Goal: Task Accomplishment & Management: Use online tool/utility

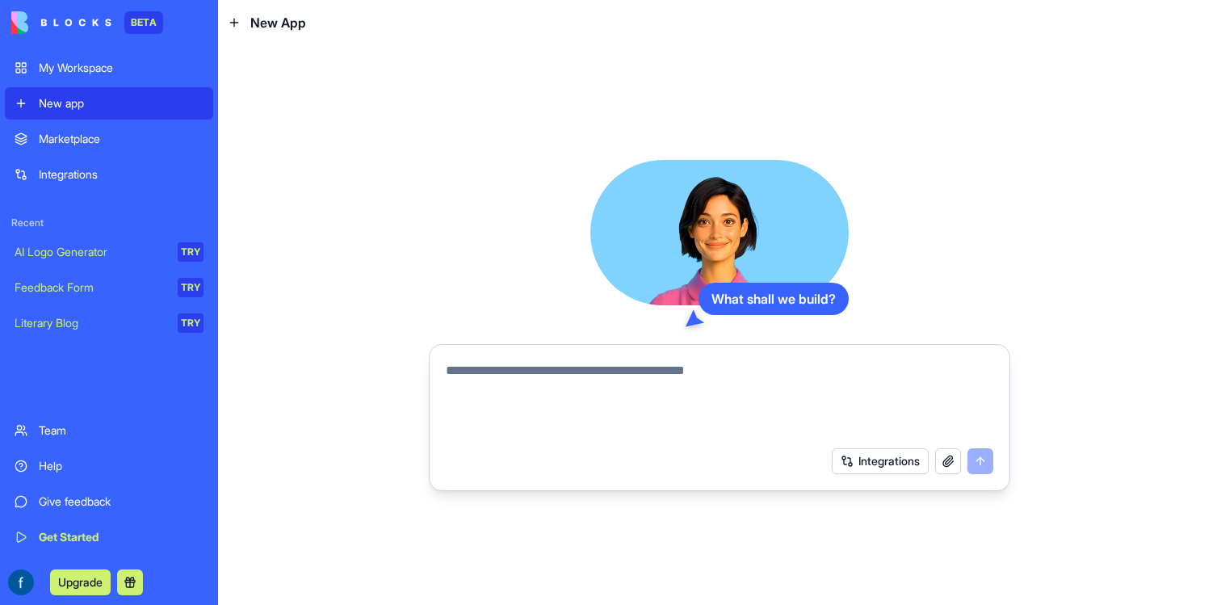
click at [569, 386] on textarea at bounding box center [720, 400] width 548 height 78
click at [849, 464] on button "Integrations" at bounding box center [880, 461] width 97 height 26
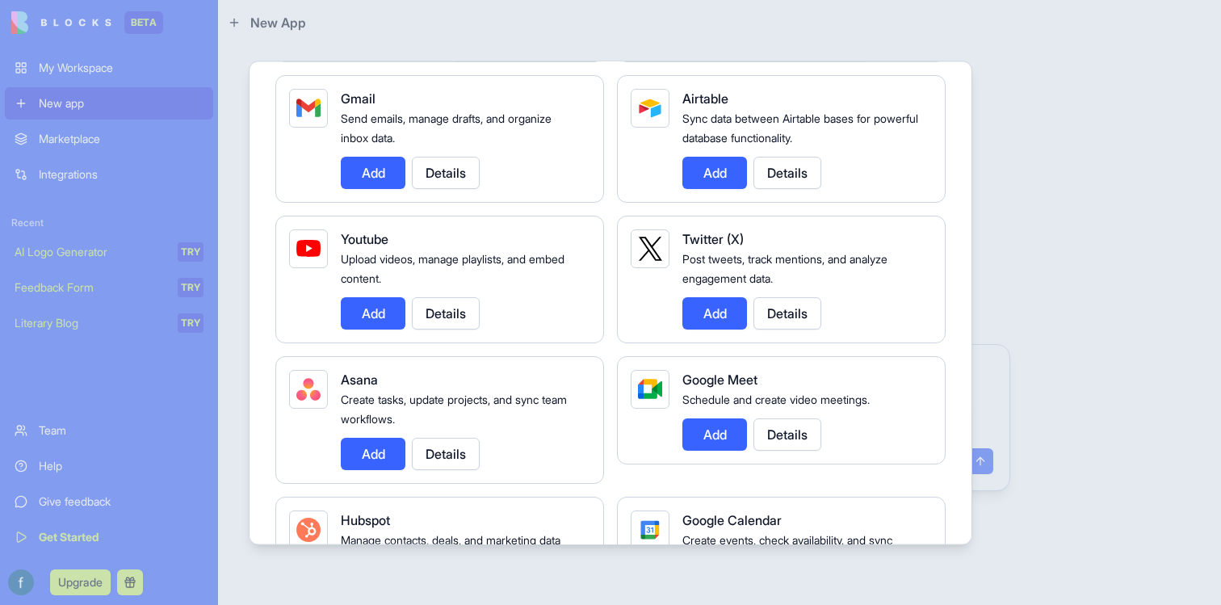
scroll to position [198, 0]
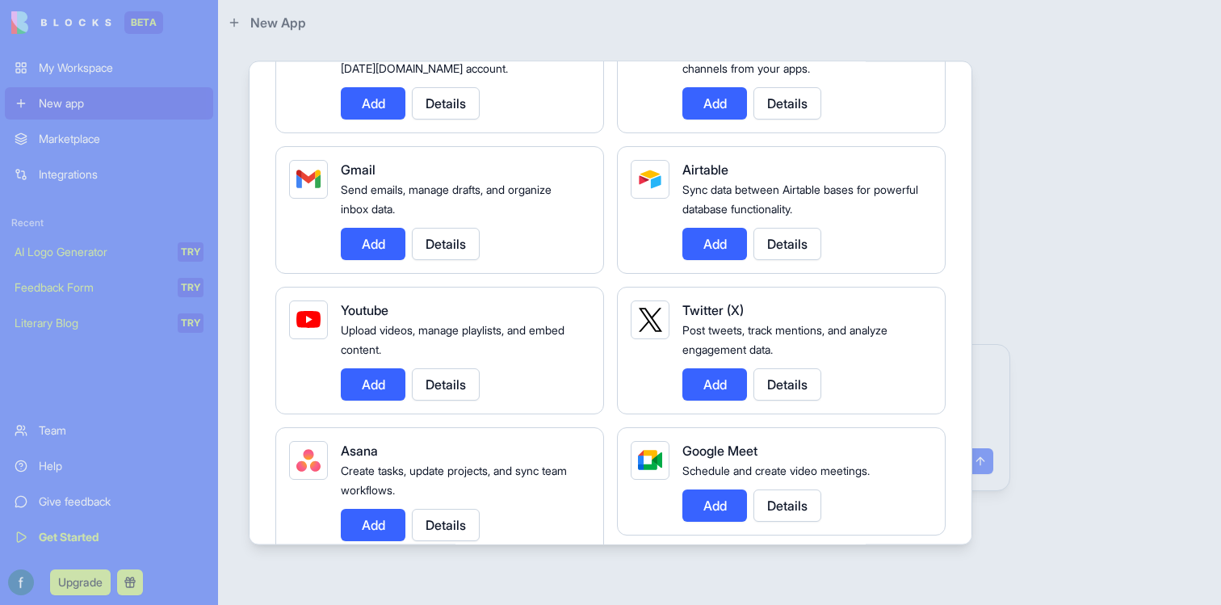
click at [372, 254] on button "Add" at bounding box center [373, 244] width 65 height 32
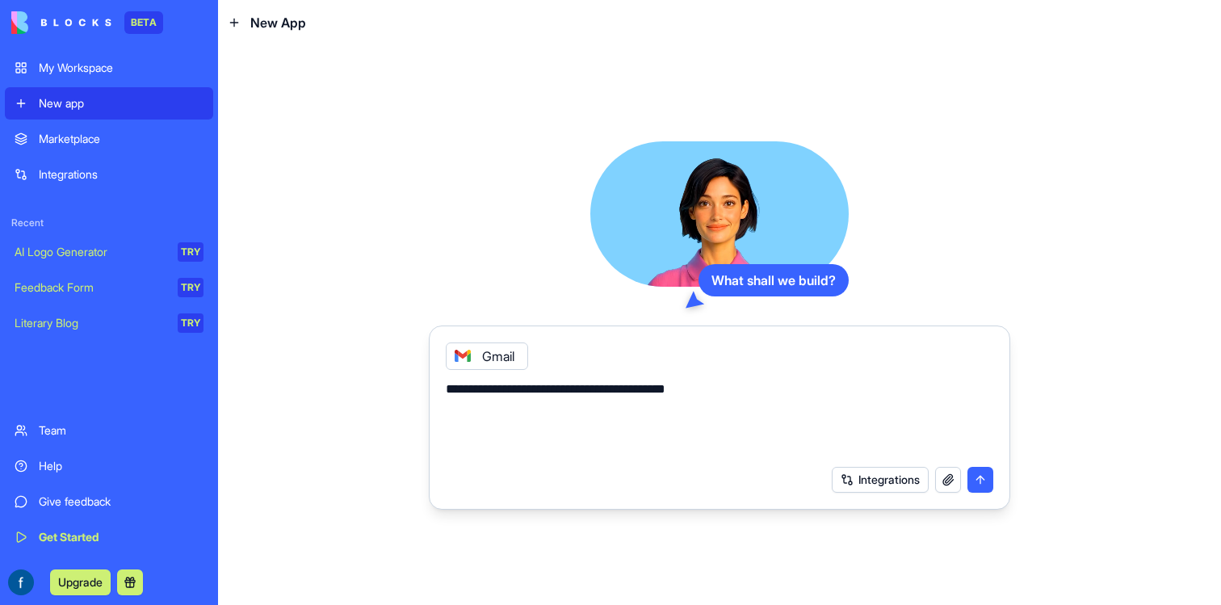
click at [540, 409] on textarea "**********" at bounding box center [720, 419] width 548 height 78
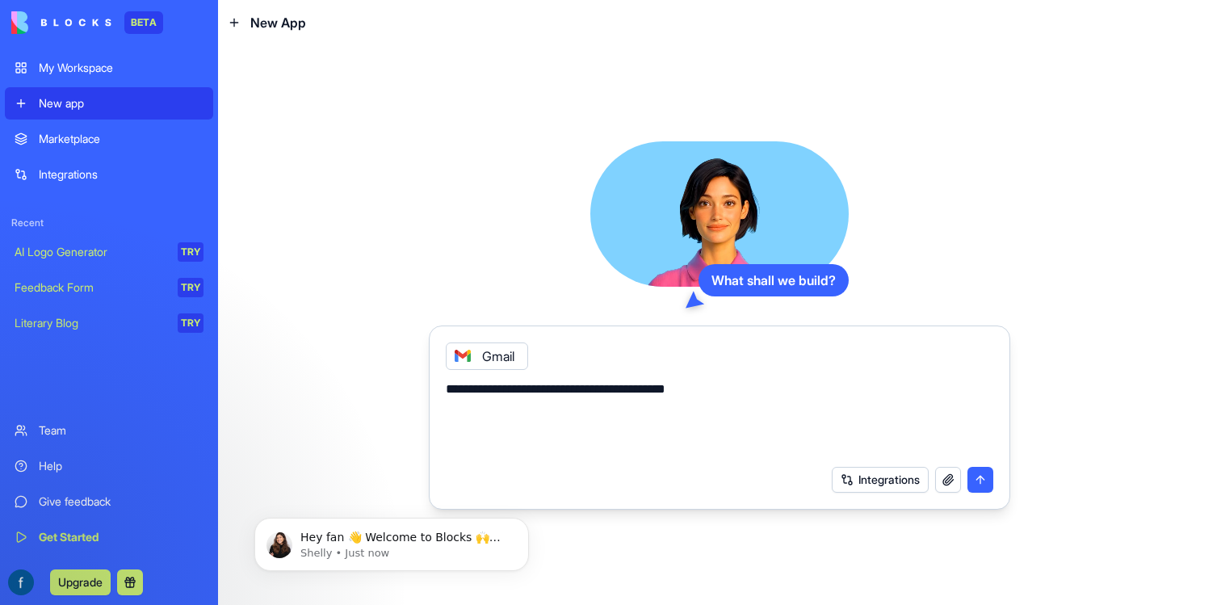
scroll to position [0, 0]
click at [899, 390] on textarea "**********" at bounding box center [720, 419] width 548 height 78
type textarea "**********"
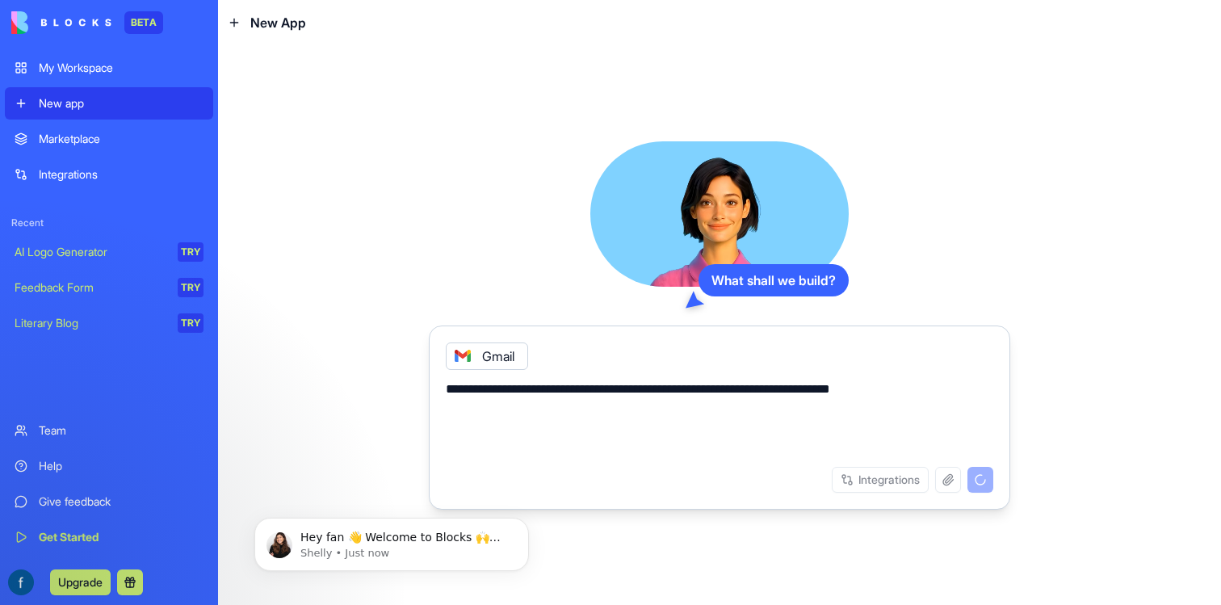
click at [756, 412] on textarea "**********" at bounding box center [720, 419] width 548 height 78
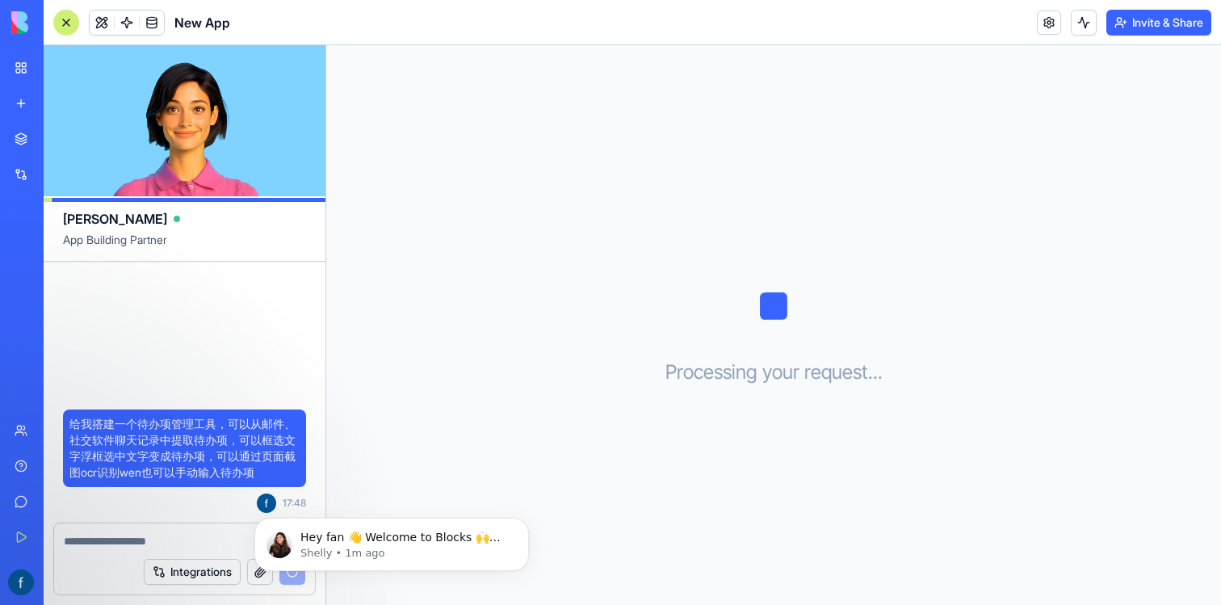
drag, startPoint x: 293, startPoint y: 551, endPoint x: 358, endPoint y: 472, distance: 101.6
click at [358, 472] on div "Hey fan 👋 Welcome to Blocks 🙌 I'm here if you have any questions! Shelly • 1m a…" at bounding box center [391, 470] width 297 height 202
click at [522, 523] on icon "Dismiss notification" at bounding box center [524, 522] width 9 height 9
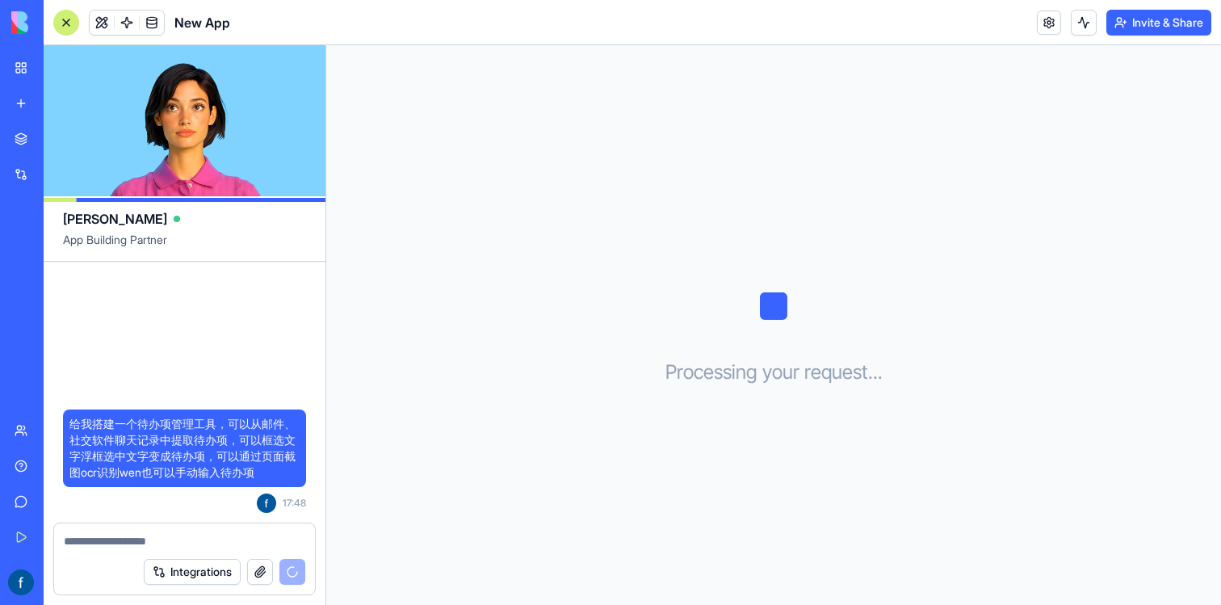
click at [287, 569] on div "Integrations" at bounding box center [225, 572] width 162 height 26
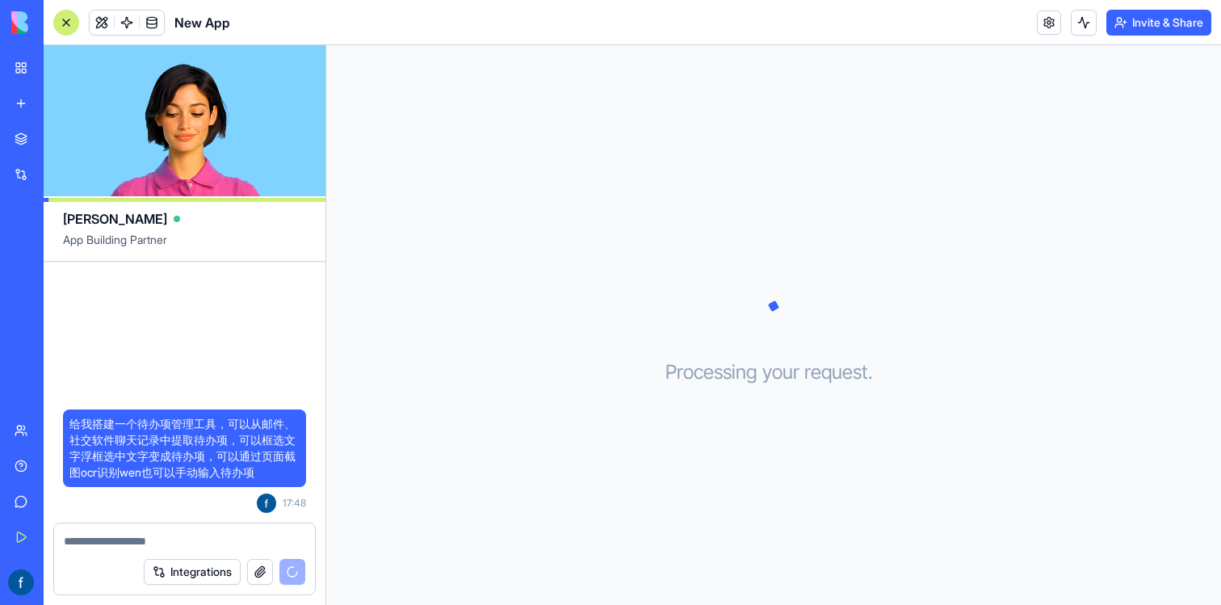
click at [299, 573] on div "Integrations" at bounding box center [225, 572] width 162 height 26
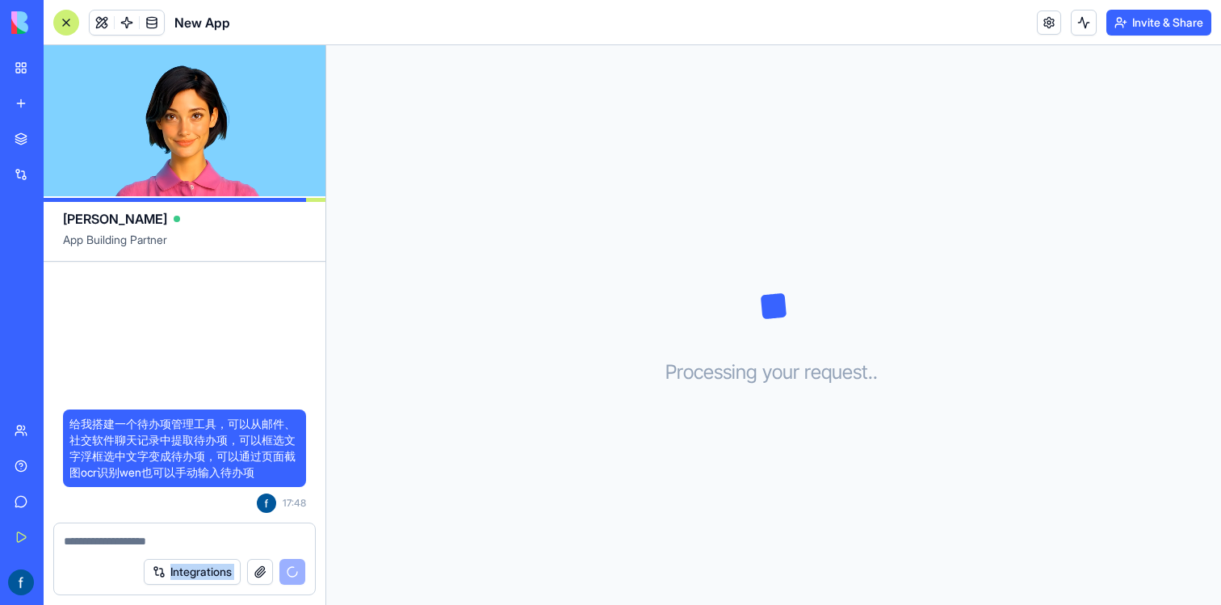
click at [299, 573] on div "Integrations" at bounding box center [225, 572] width 162 height 26
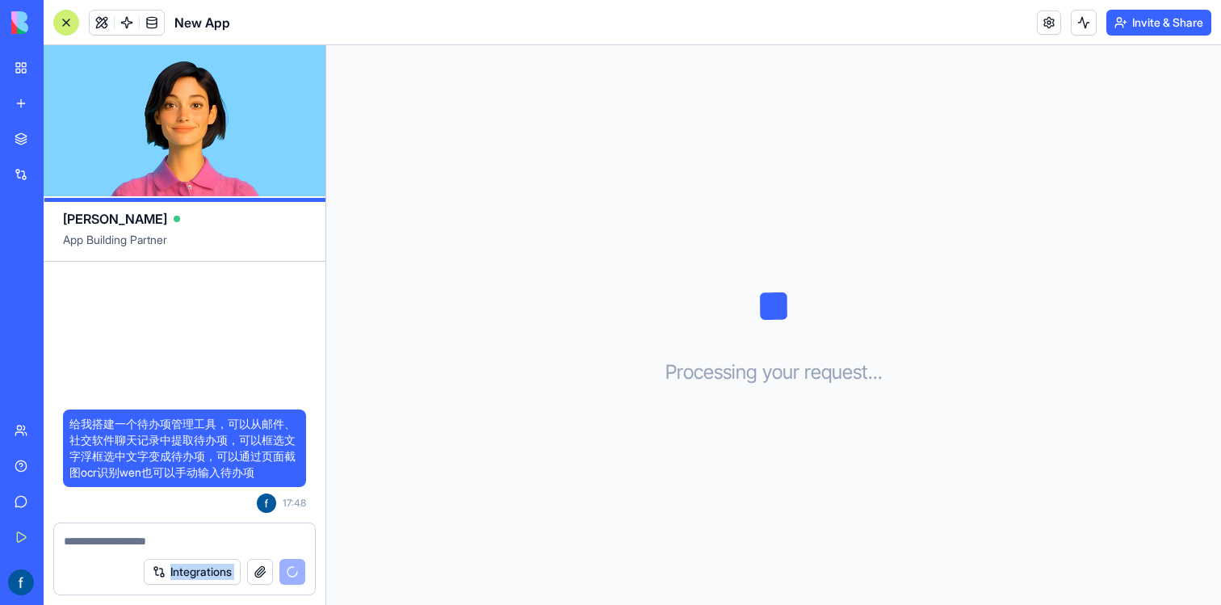
click at [299, 573] on div "Integrations" at bounding box center [225, 572] width 162 height 26
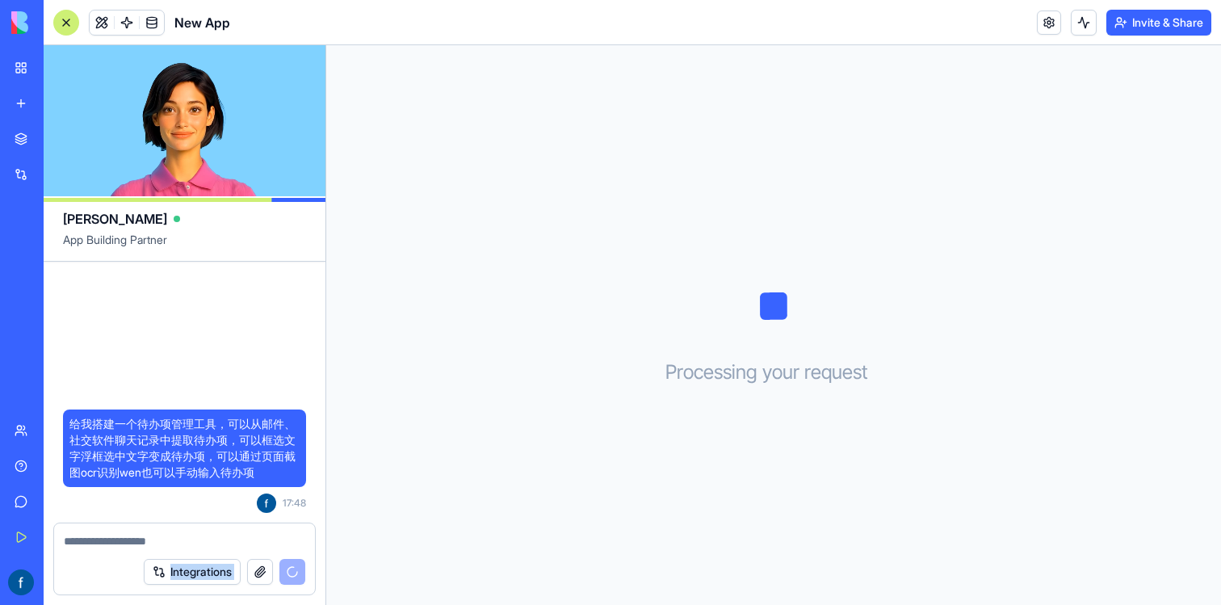
click at [299, 573] on div "Integrations" at bounding box center [225, 572] width 162 height 26
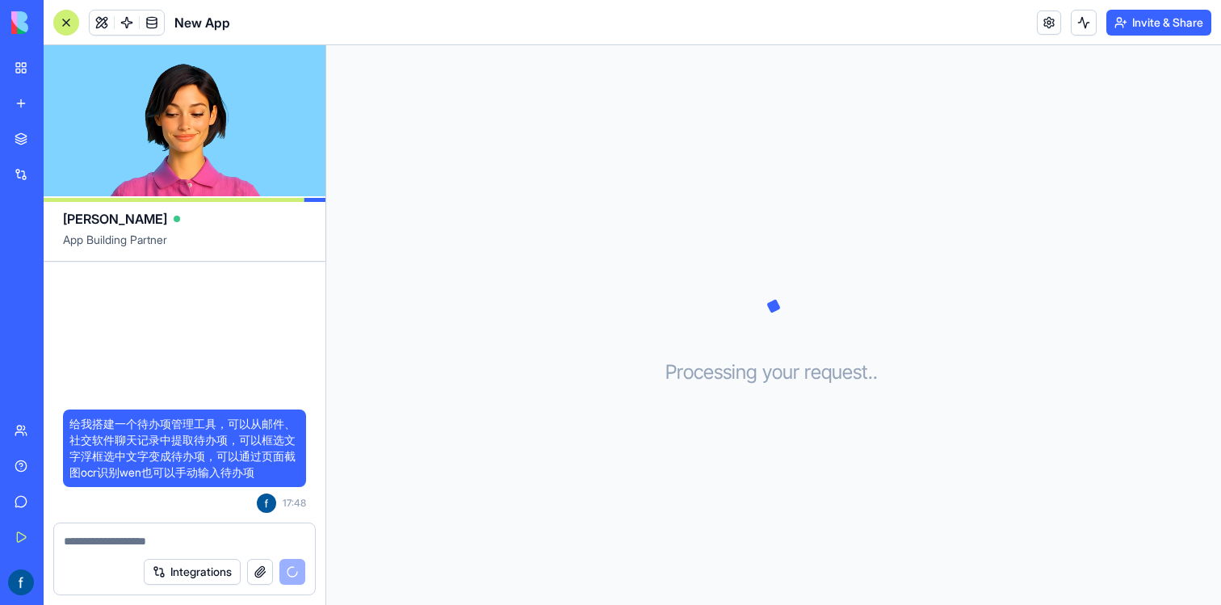
click at [390, 495] on div "Processing your request . . ." at bounding box center [773, 325] width 895 height 560
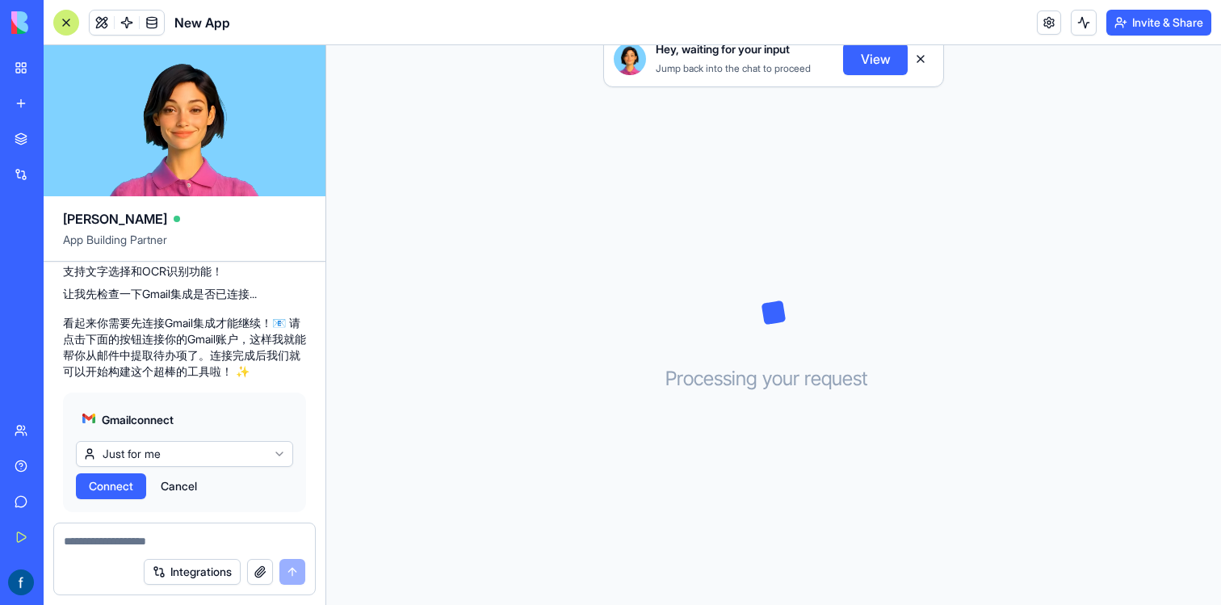
scroll to position [233, 0]
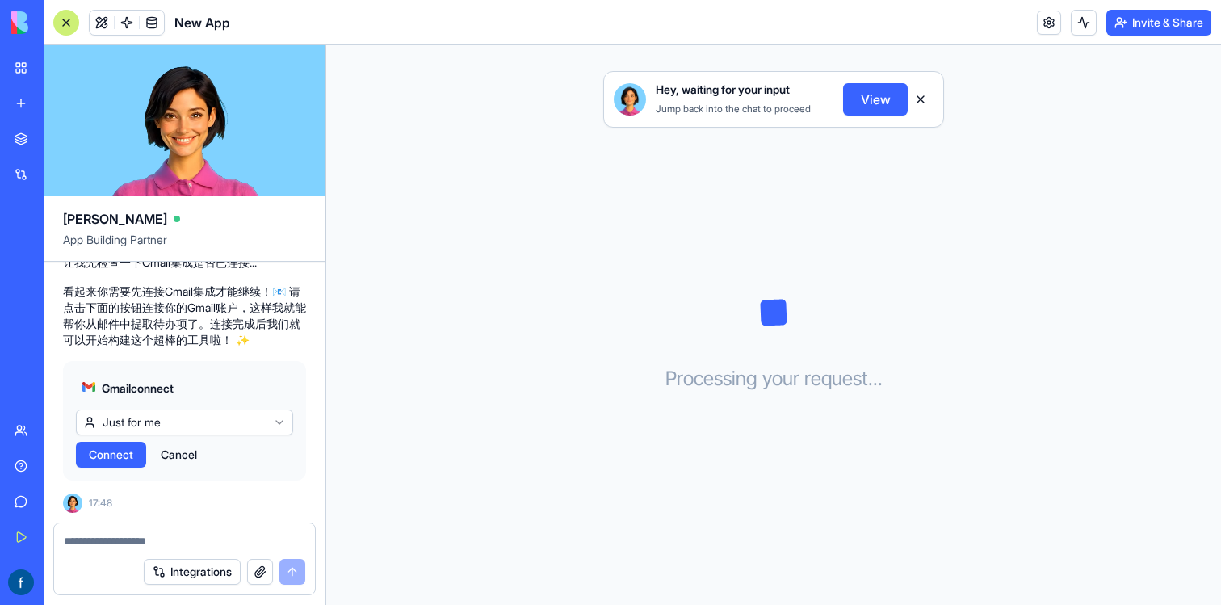
drag, startPoint x: 179, startPoint y: 459, endPoint x: 191, endPoint y: 452, distance: 13.0
click at [191, 452] on button "Cancel" at bounding box center [179, 455] width 52 height 26
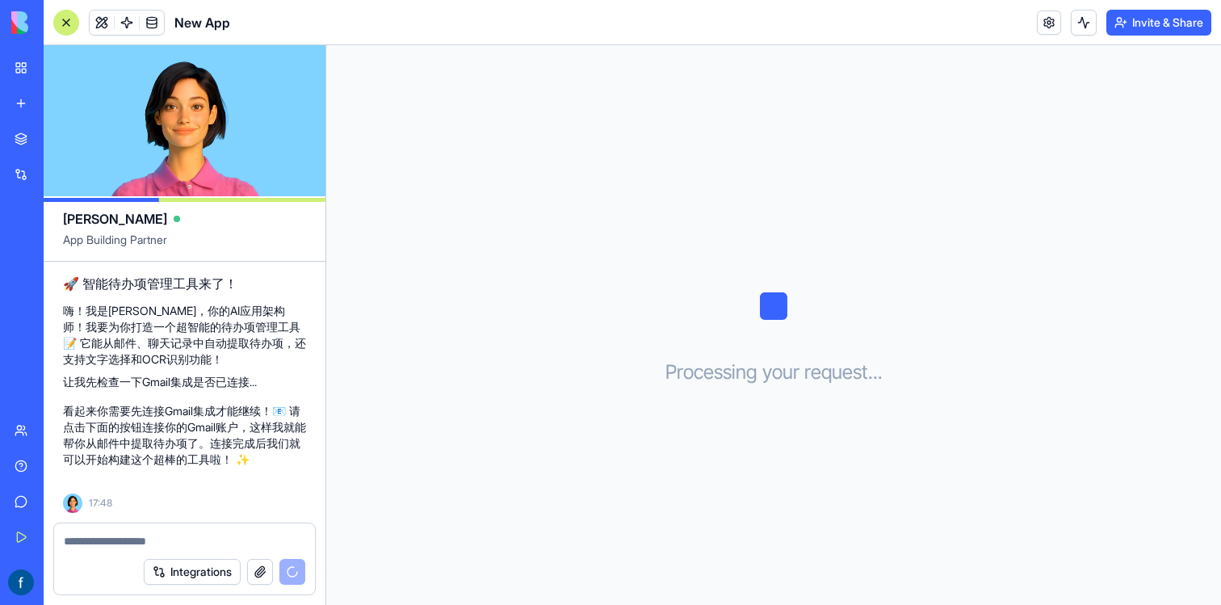
click at [191, 452] on p "看起来你需要先连接Gmail集成才能继续！📧 请点击下面的按钮连接你的Gmail账户，这样我就能帮你从邮件中提取待办项了。连接完成后我们就可以开始构建这个超棒…" at bounding box center [184, 435] width 243 height 65
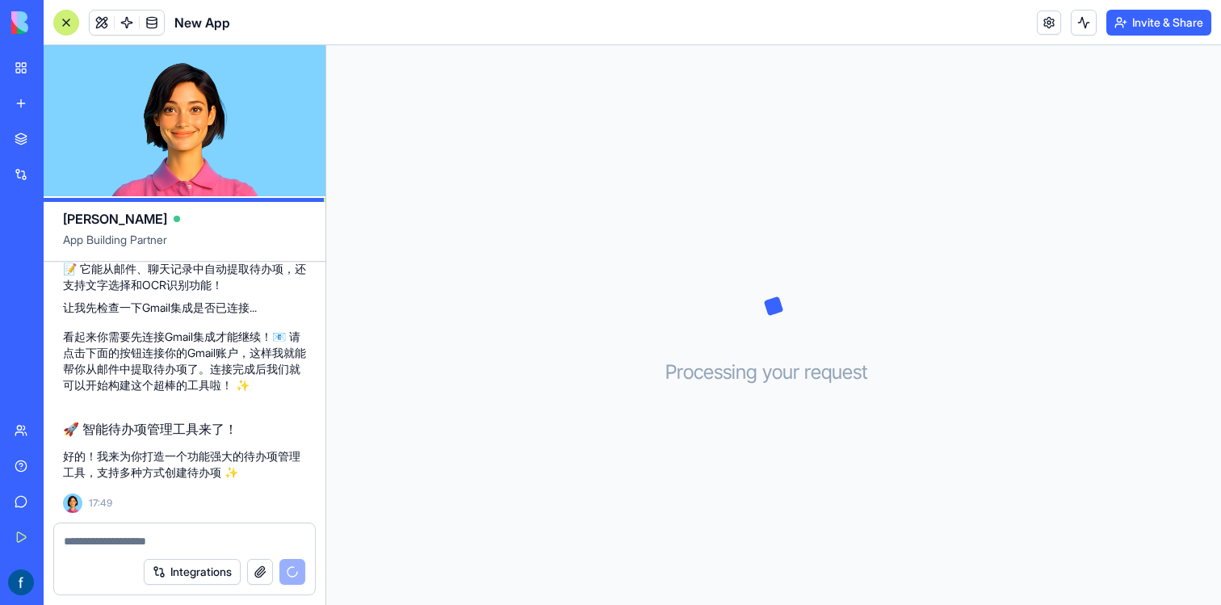
scroll to position [217, 0]
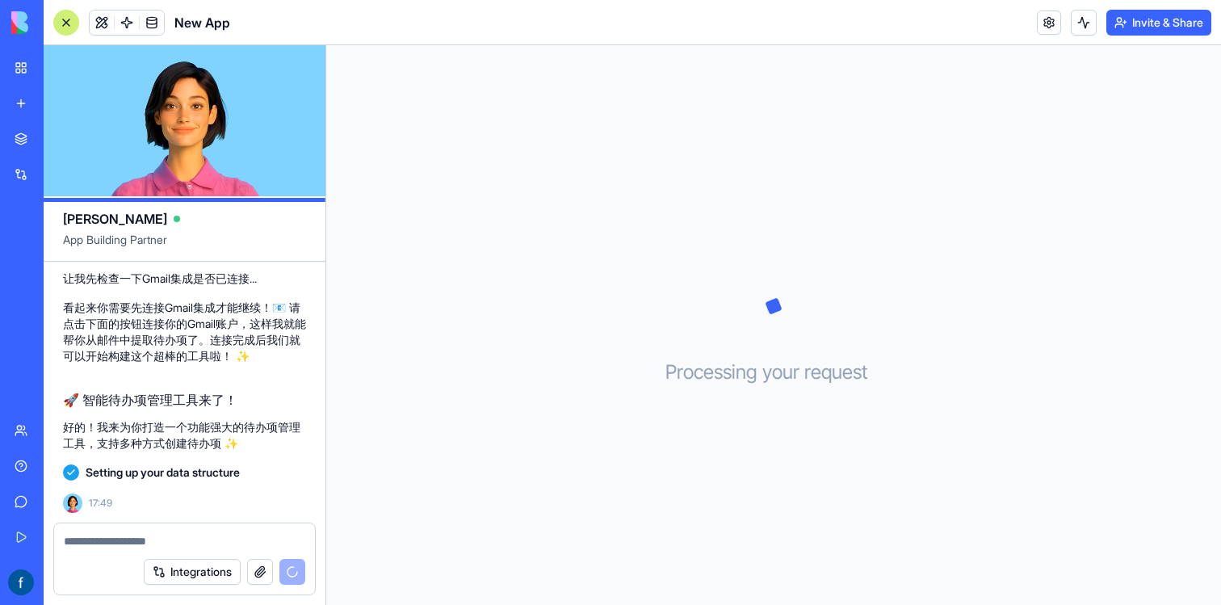
click at [15, 594] on div "Upgrade" at bounding box center [21, 582] width 21 height 26
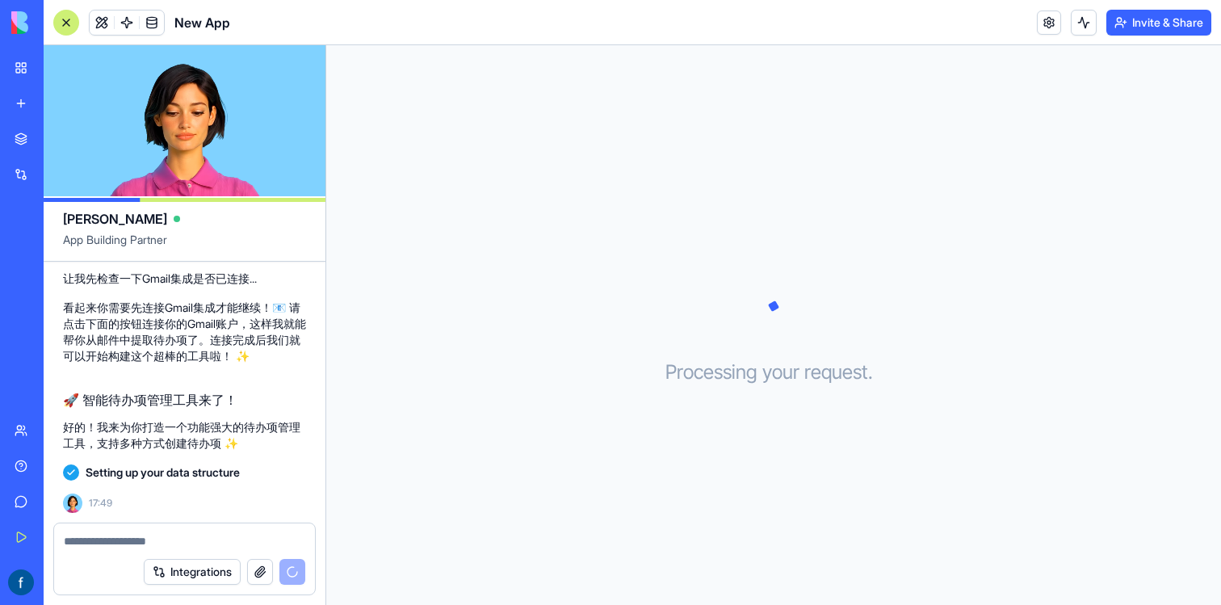
click at [84, 586] on button "Upgrade" at bounding box center [80, 582] width 61 height 26
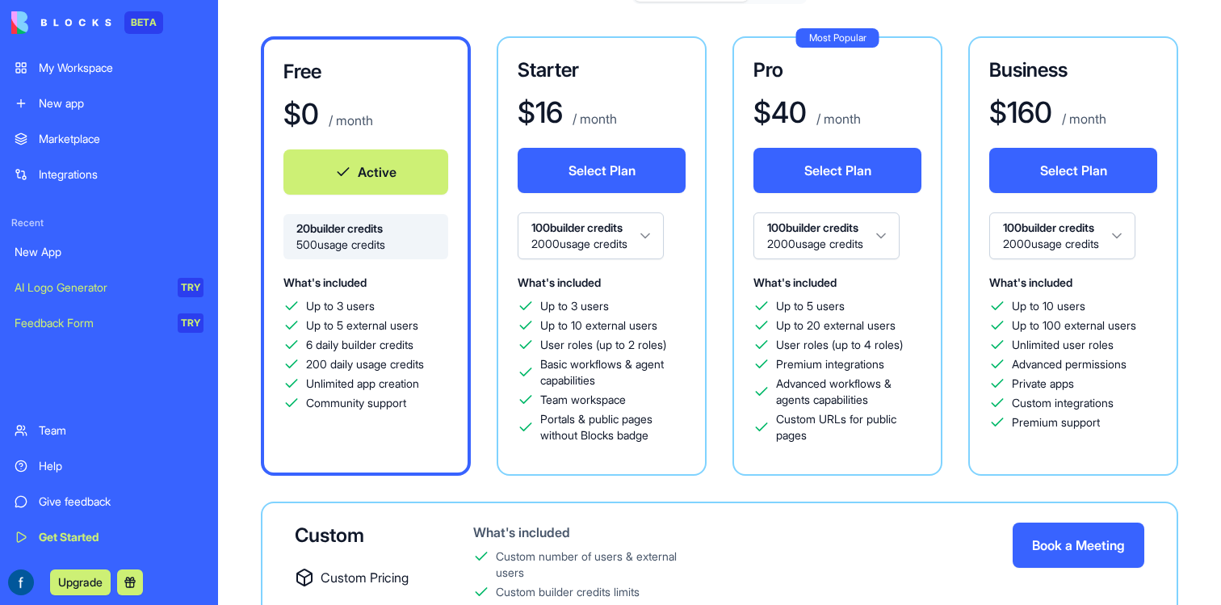
scroll to position [126, 0]
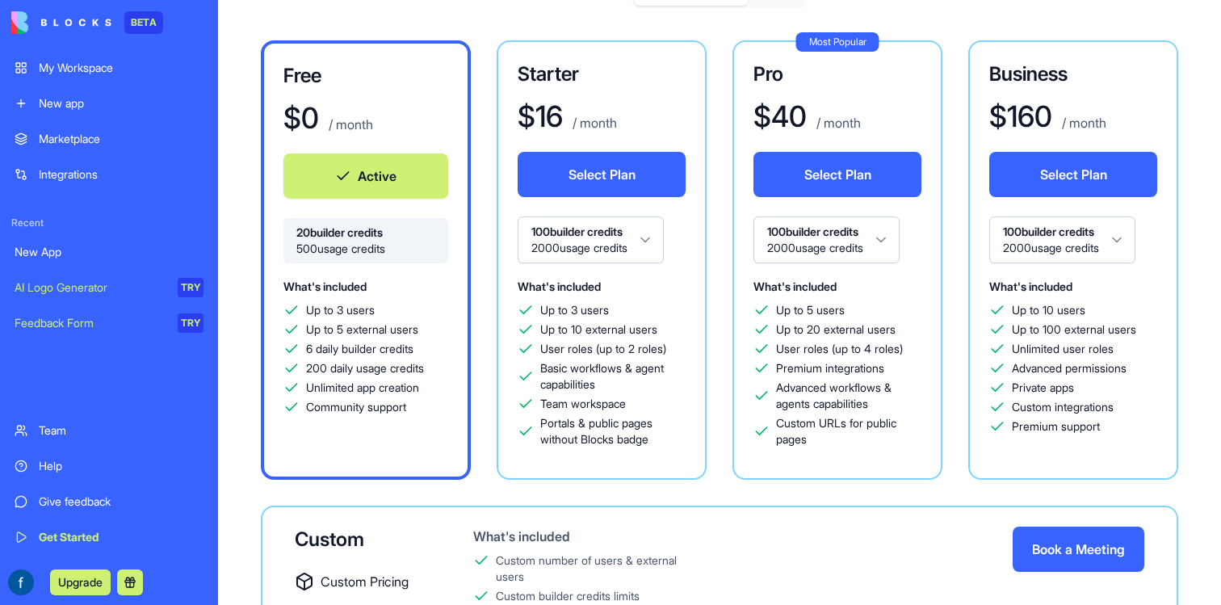
click at [1045, 100] on h1 "$ 160" at bounding box center [1020, 116] width 63 height 32
click at [983, 77] on div "Business $ 160 / month Select Plan 100 builder credits 2000 usage credits What'…" at bounding box center [1073, 259] width 210 height 439
click at [237, 48] on div "Choose your workspace plan Yearly (20% off) Monthly Free $ 0 / month Active 20 …" at bounding box center [719, 336] width 1003 height 876
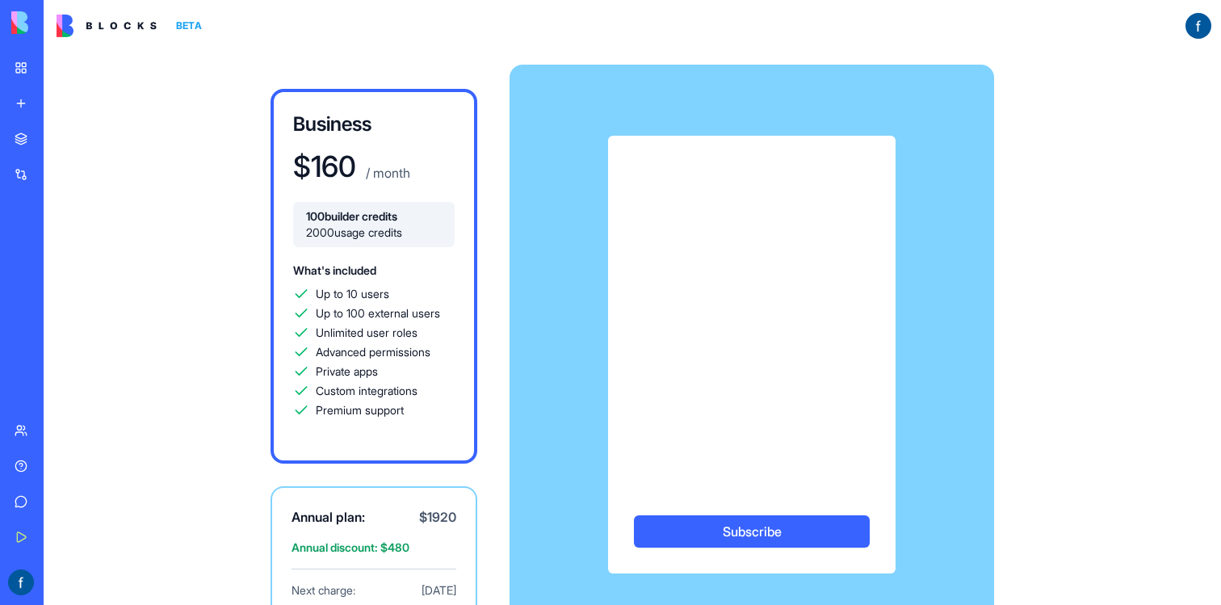
click at [23, 69] on link "My Workspace" at bounding box center [37, 68] width 65 height 32
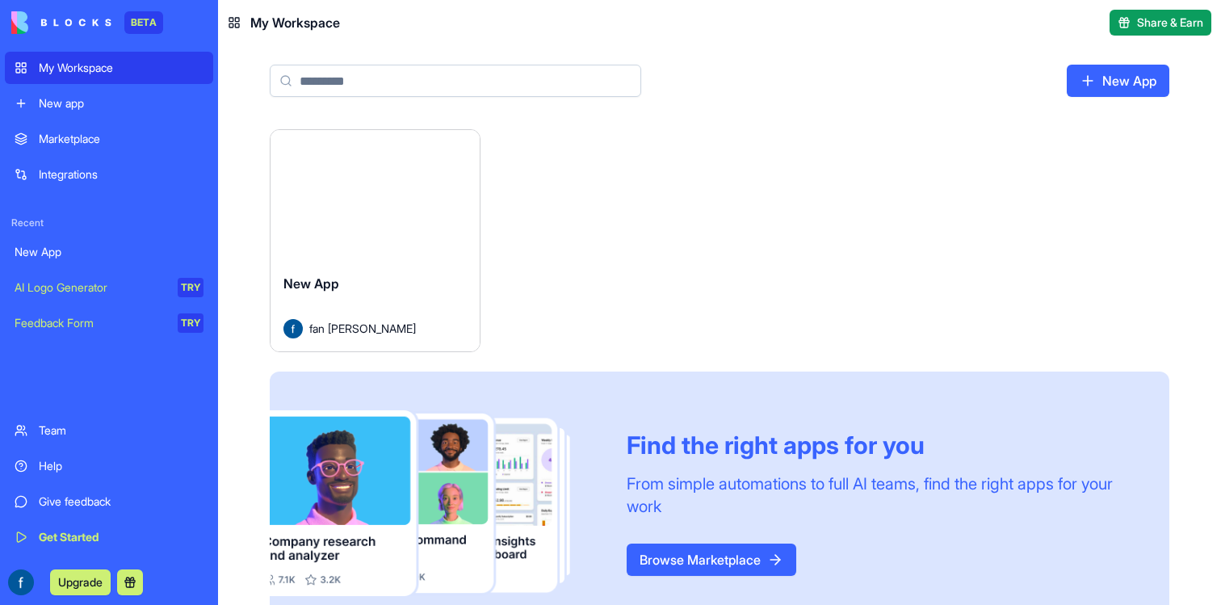
click at [639, 245] on div "Launch New App fan wu Find the right apps for you From simple automations to fu…" at bounding box center [720, 382] width 900 height 506
click at [90, 250] on div "New App" at bounding box center [109, 252] width 189 height 16
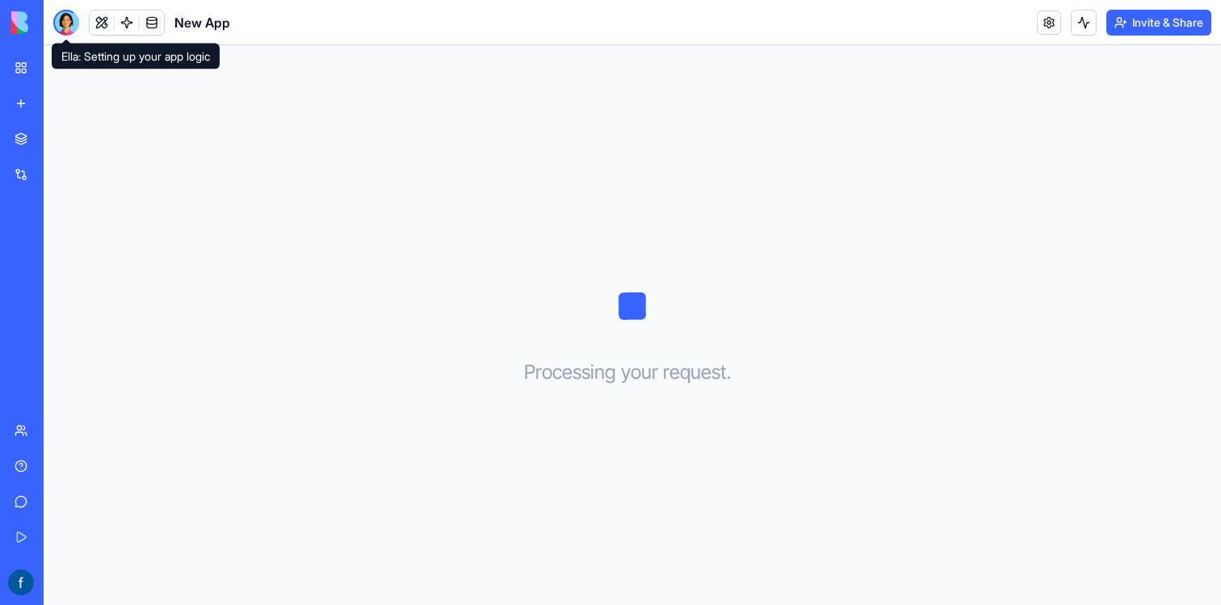
click at [63, 21] on div at bounding box center [66, 23] width 26 height 26
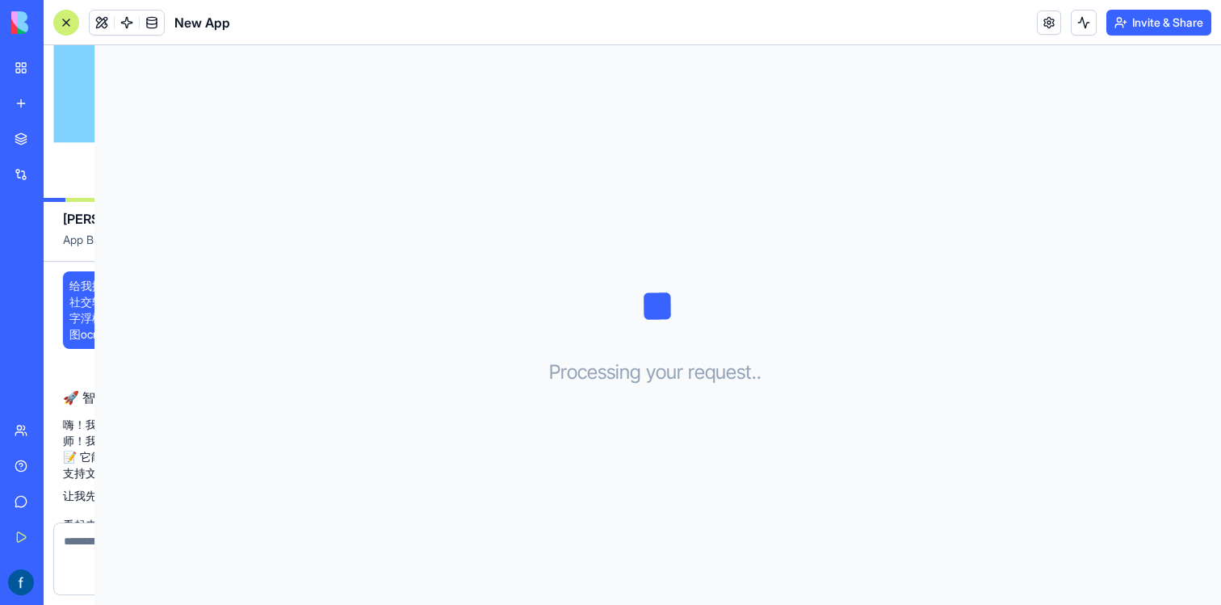
scroll to position [246, 0]
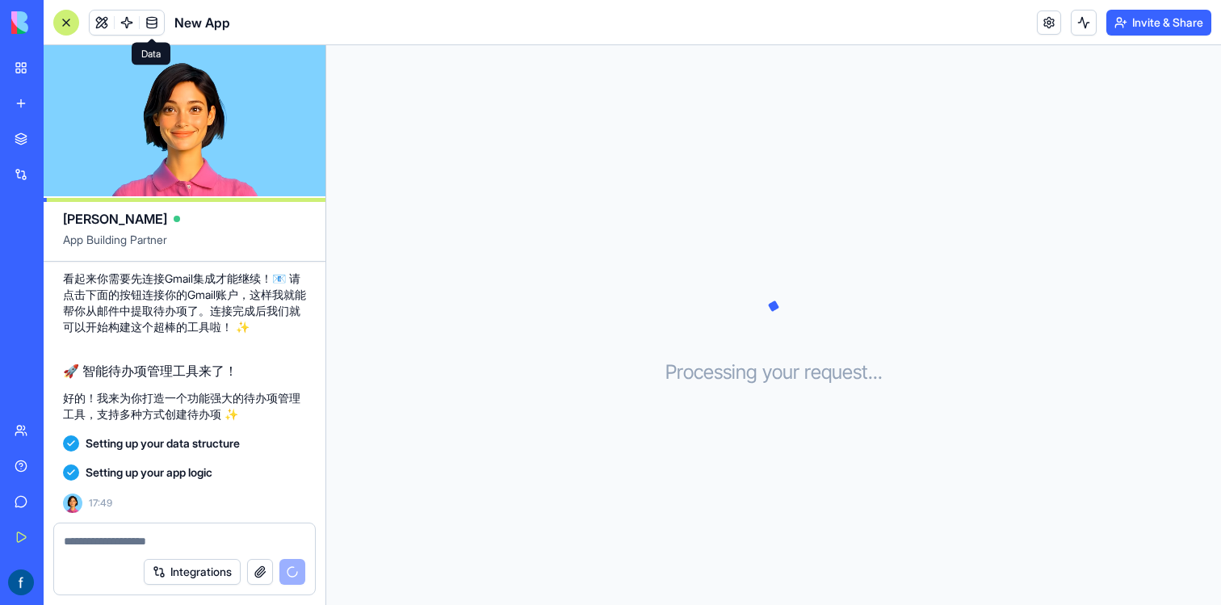
click at [149, 27] on link at bounding box center [152, 22] width 24 height 24
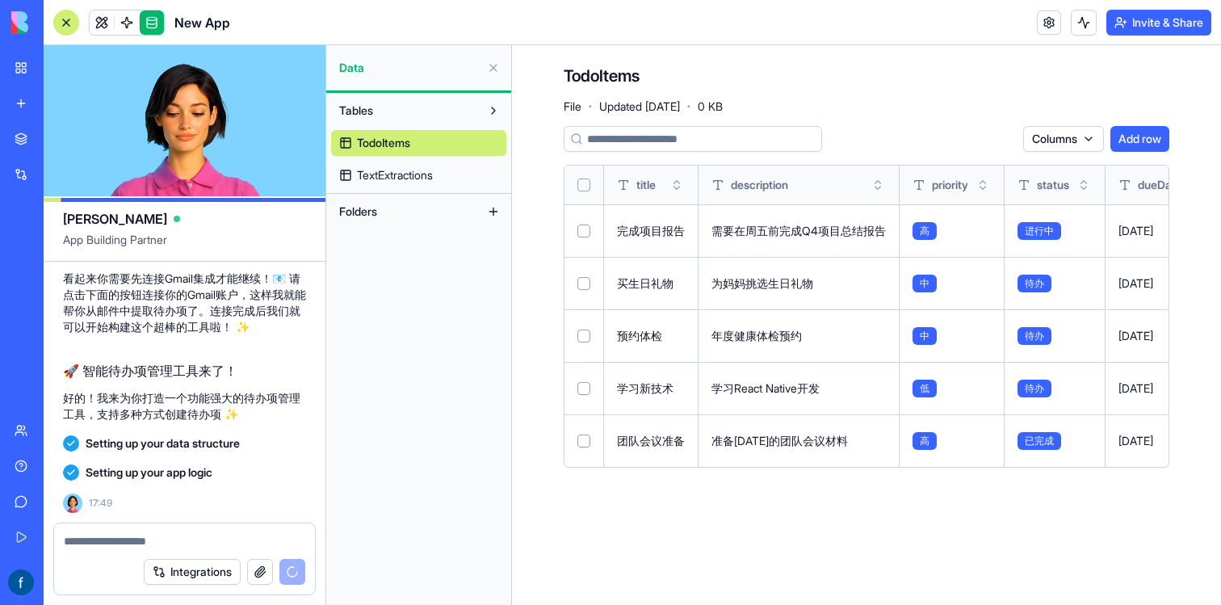
click at [393, 176] on span "TextExtractions" at bounding box center [395, 175] width 76 height 16
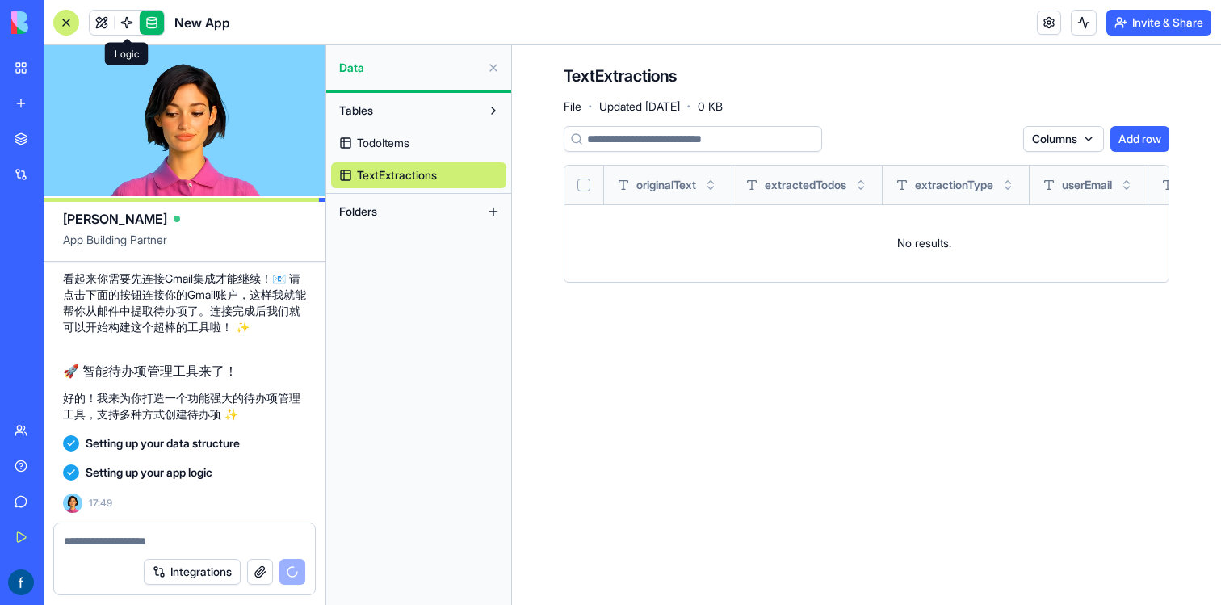
click at [124, 25] on link at bounding box center [127, 22] width 24 height 24
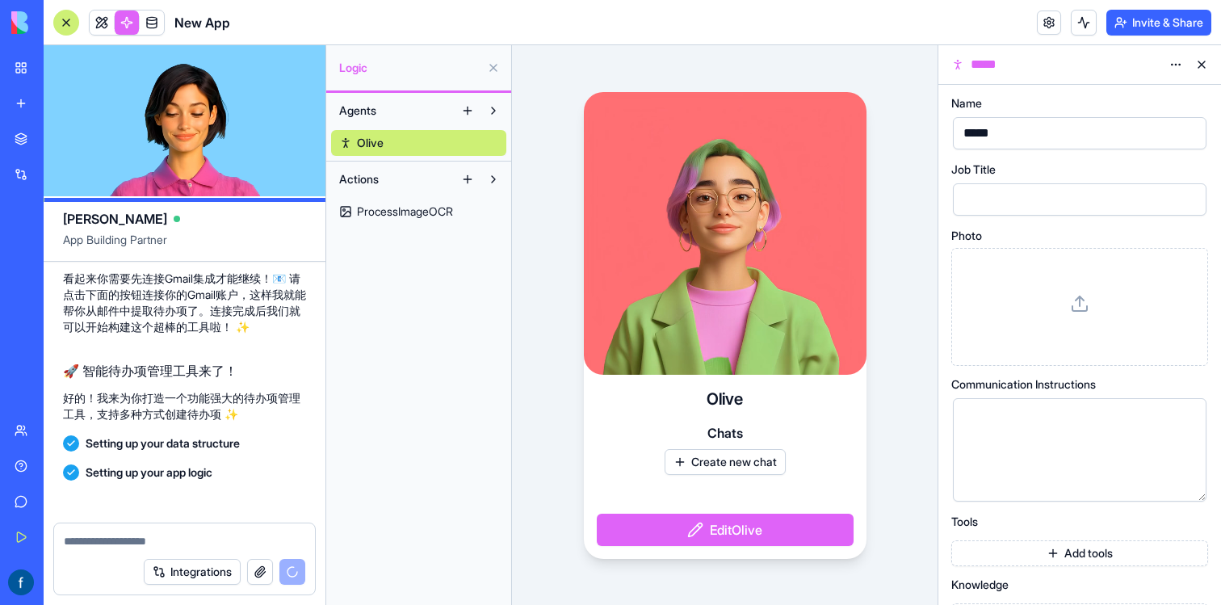
scroll to position [275, 0]
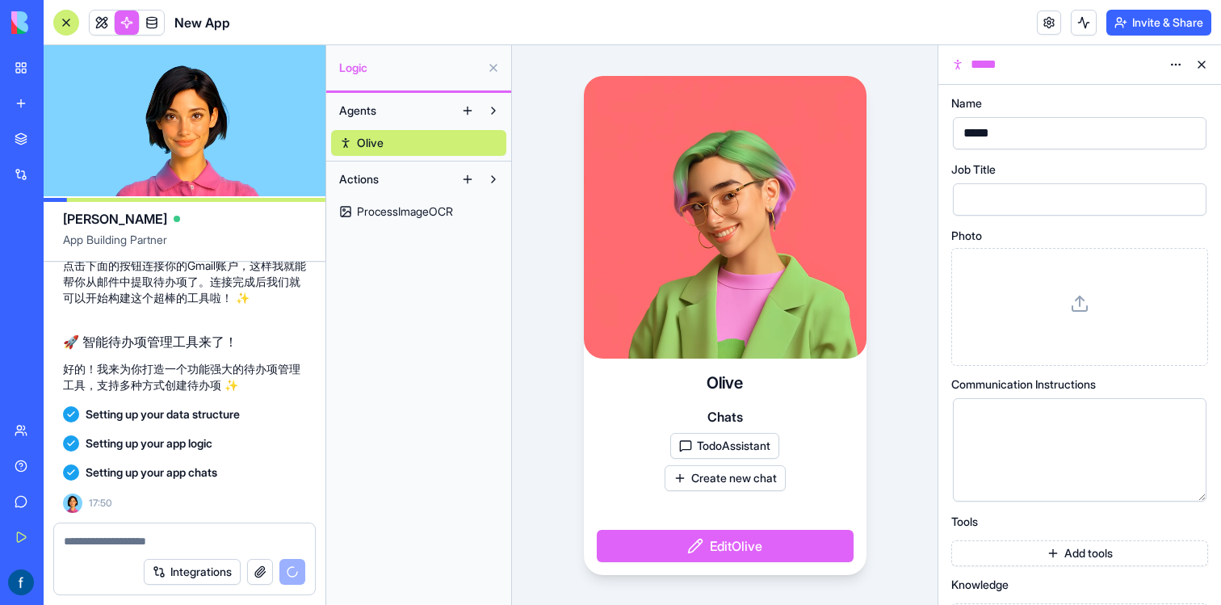
click at [397, 211] on span "ProcessImageOCR" at bounding box center [405, 212] width 96 height 16
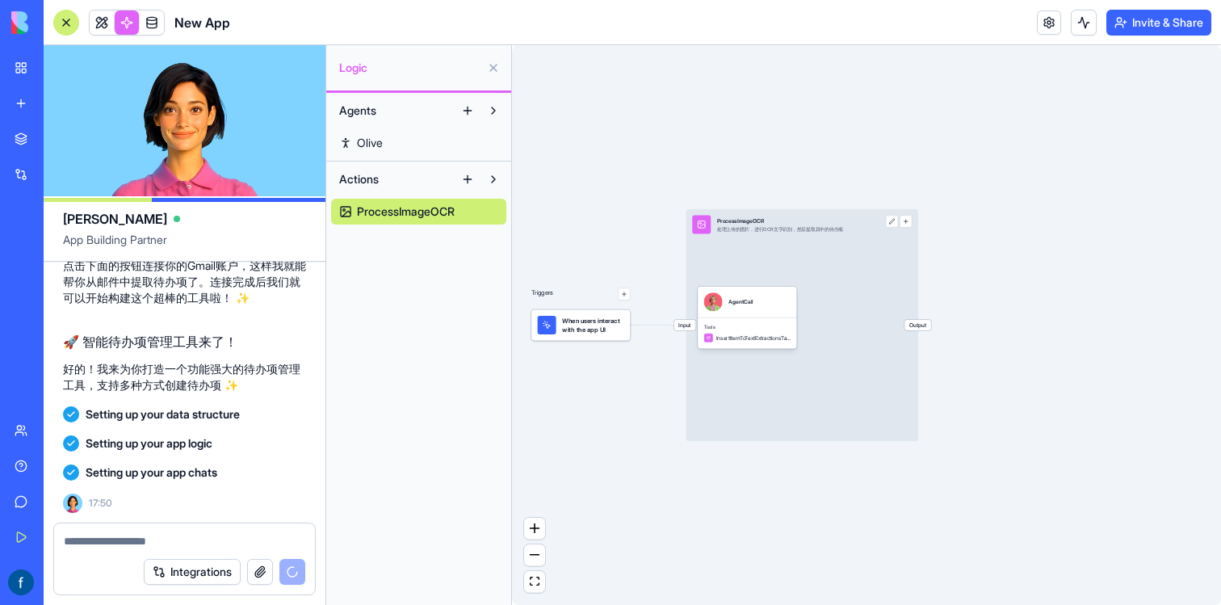
click at [376, 149] on span "Olive" at bounding box center [370, 143] width 26 height 16
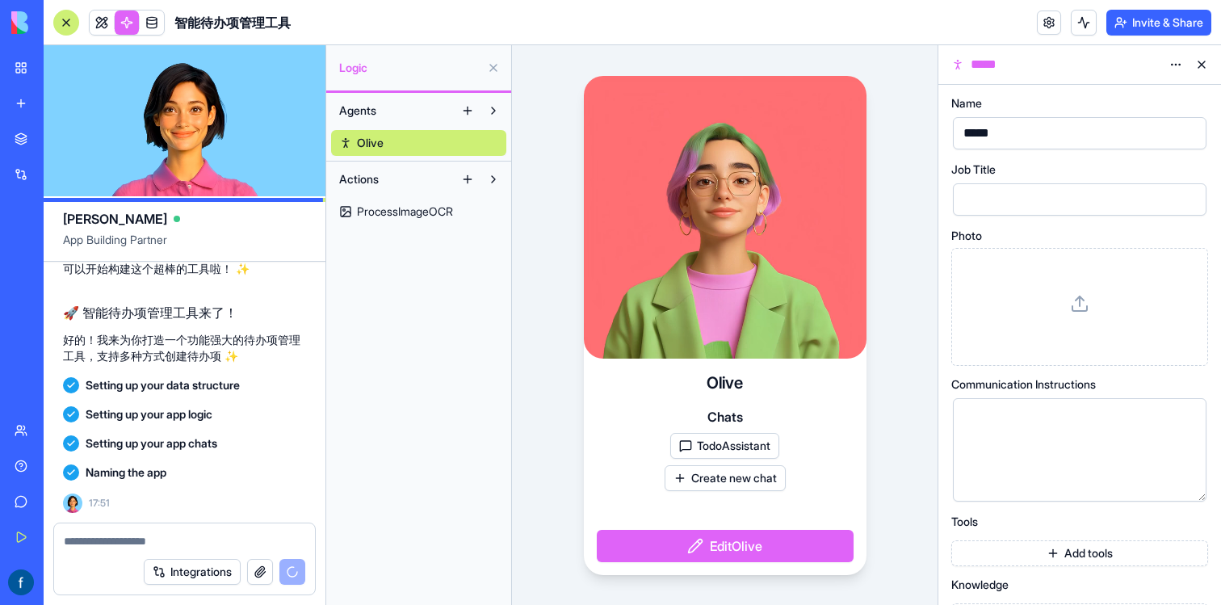
scroll to position [450, 0]
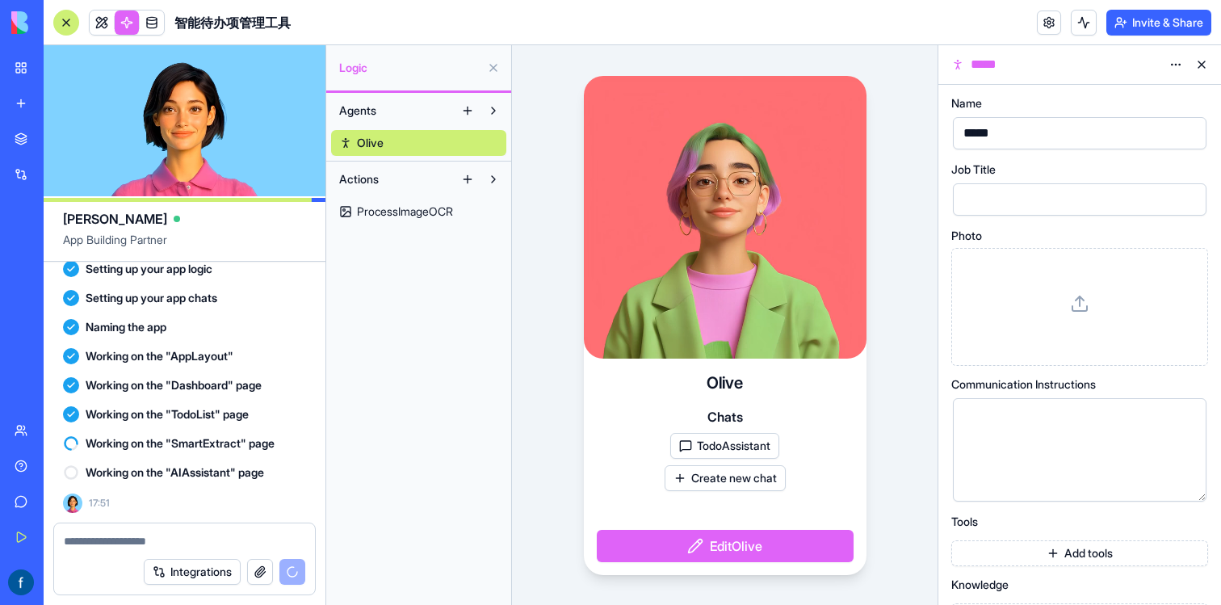
click at [362, 210] on span "ProcessImageOCR" at bounding box center [405, 212] width 96 height 16
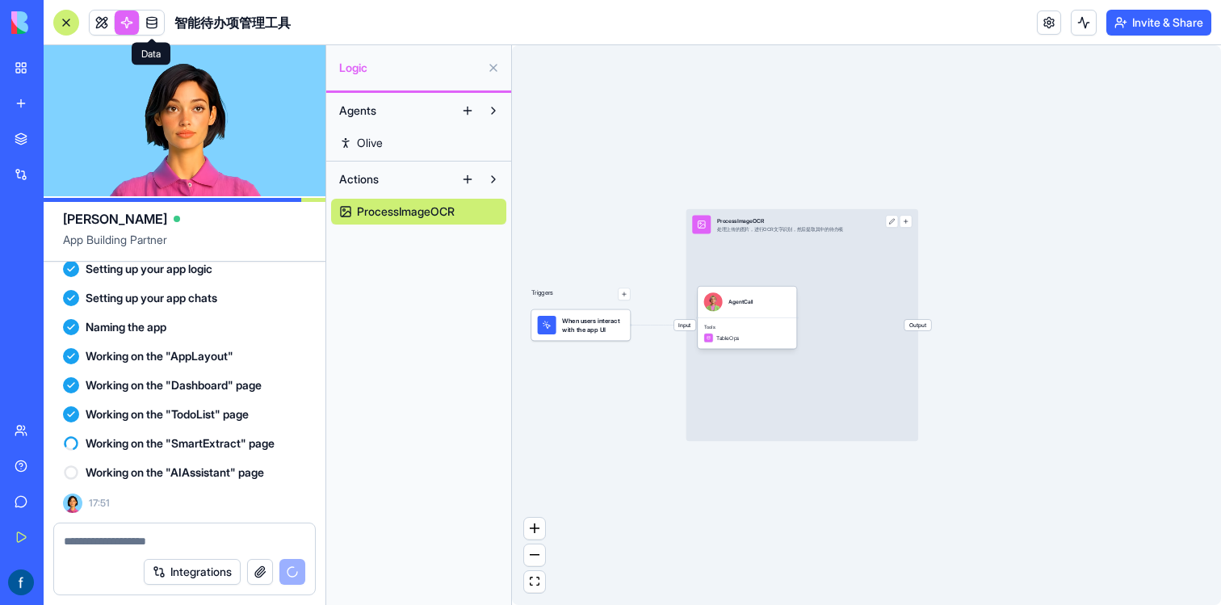
click at [159, 23] on link at bounding box center [152, 22] width 24 height 24
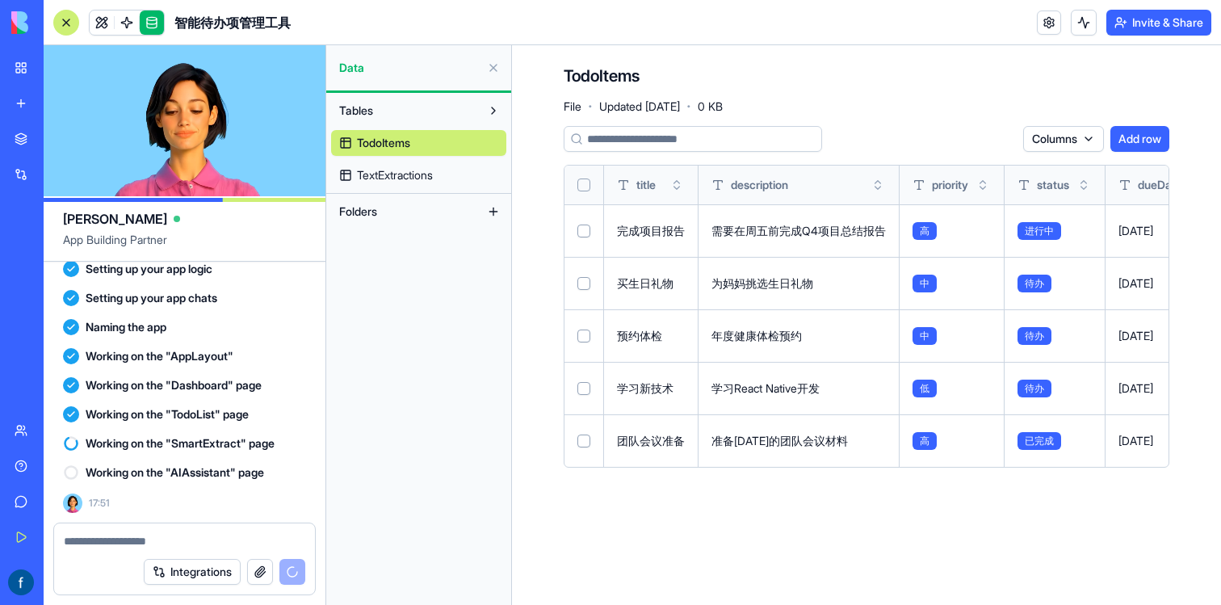
click at [397, 179] on span "TextExtractions" at bounding box center [395, 175] width 76 height 16
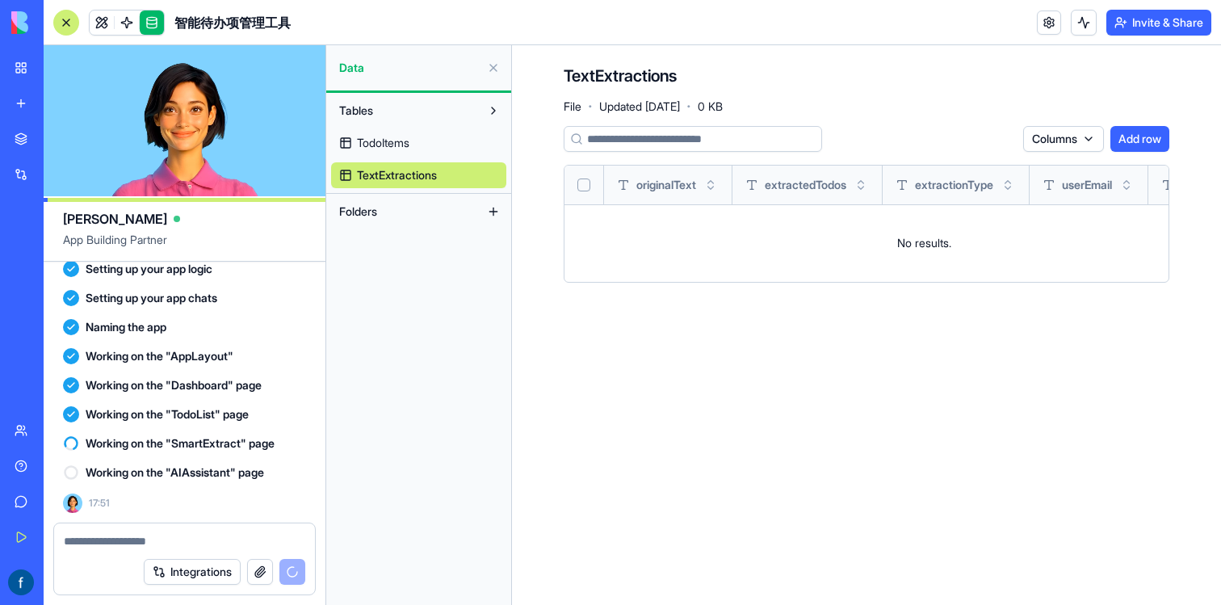
click at [371, 148] on span "TodoItems" at bounding box center [383, 143] width 52 height 16
click at [407, 149] on span "TodoItems" at bounding box center [383, 143] width 52 height 16
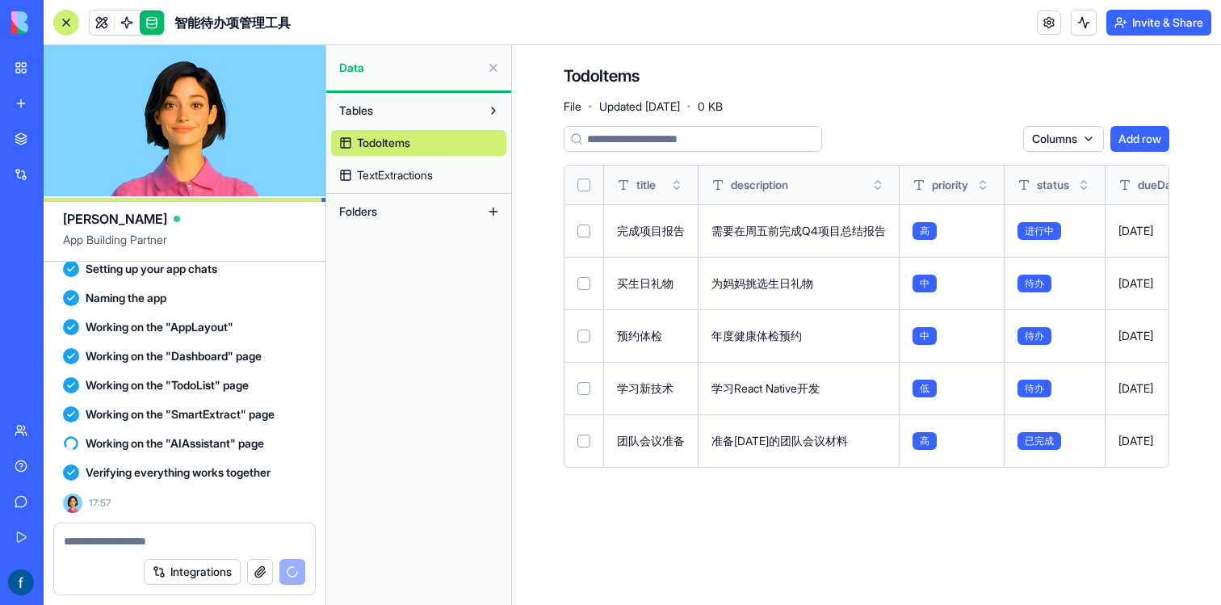
scroll to position [634, 0]
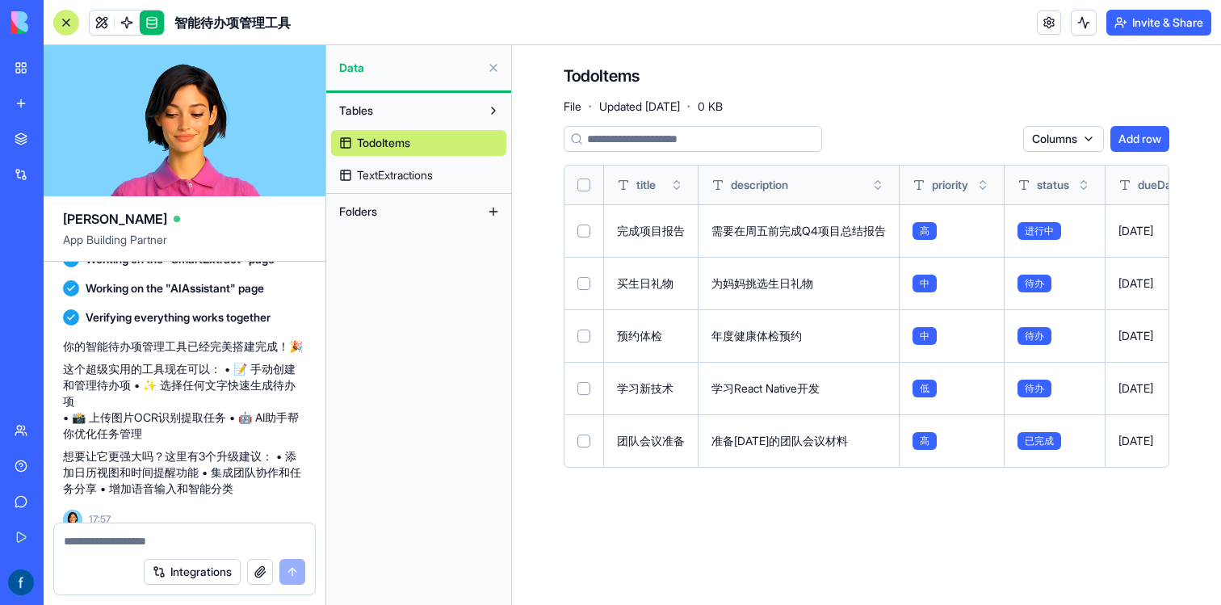
click at [111, 541] on textarea at bounding box center [184, 541] width 241 height 16
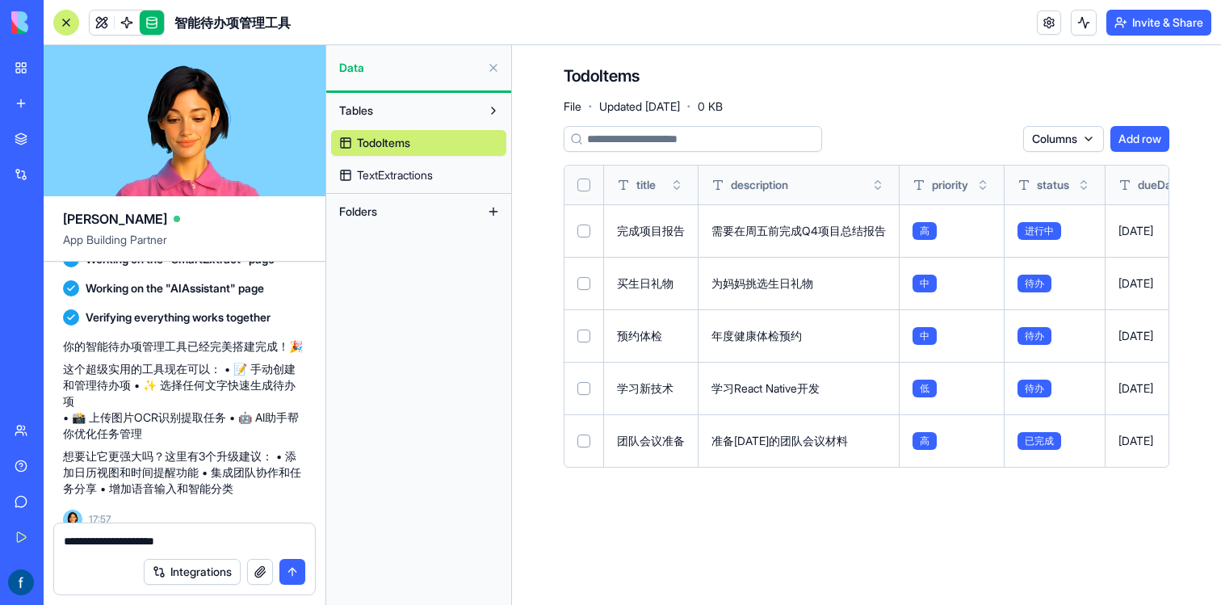
type textarea "**********"
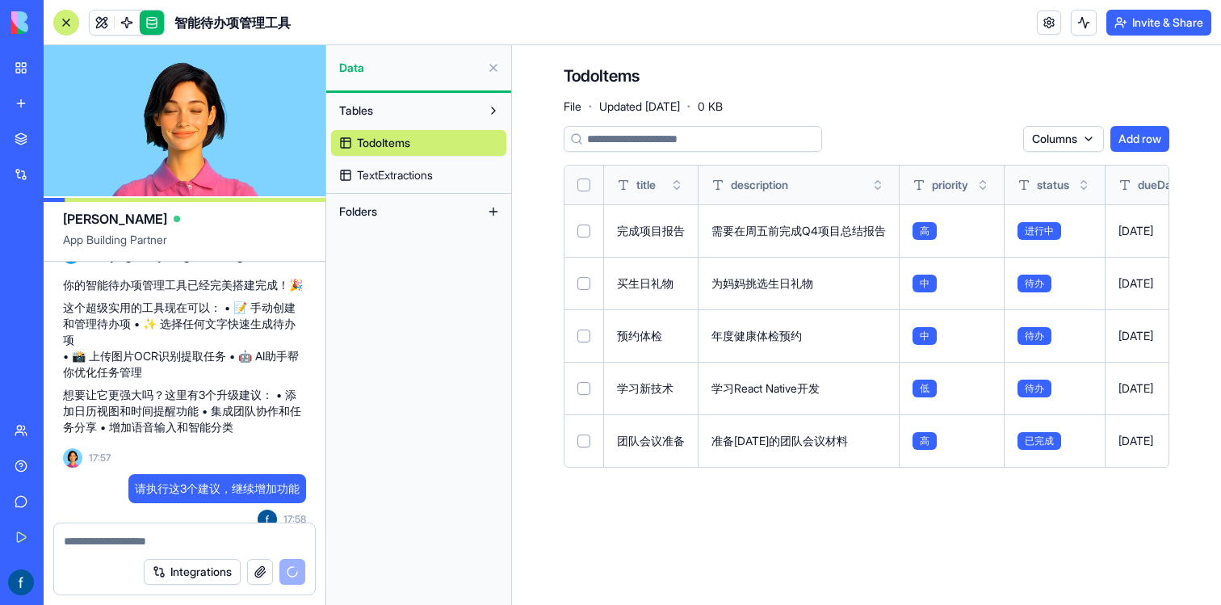
click at [28, 75] on link "My Workspace" at bounding box center [37, 68] width 65 height 32
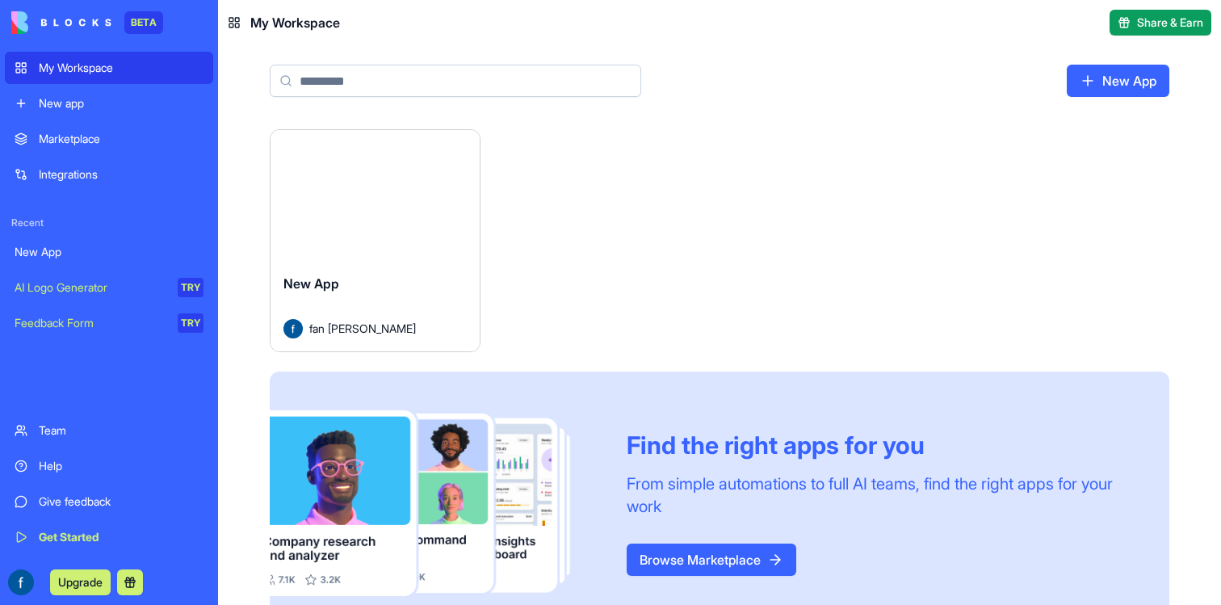
click at [376, 207] on button "Launch" at bounding box center [374, 195] width 121 height 32
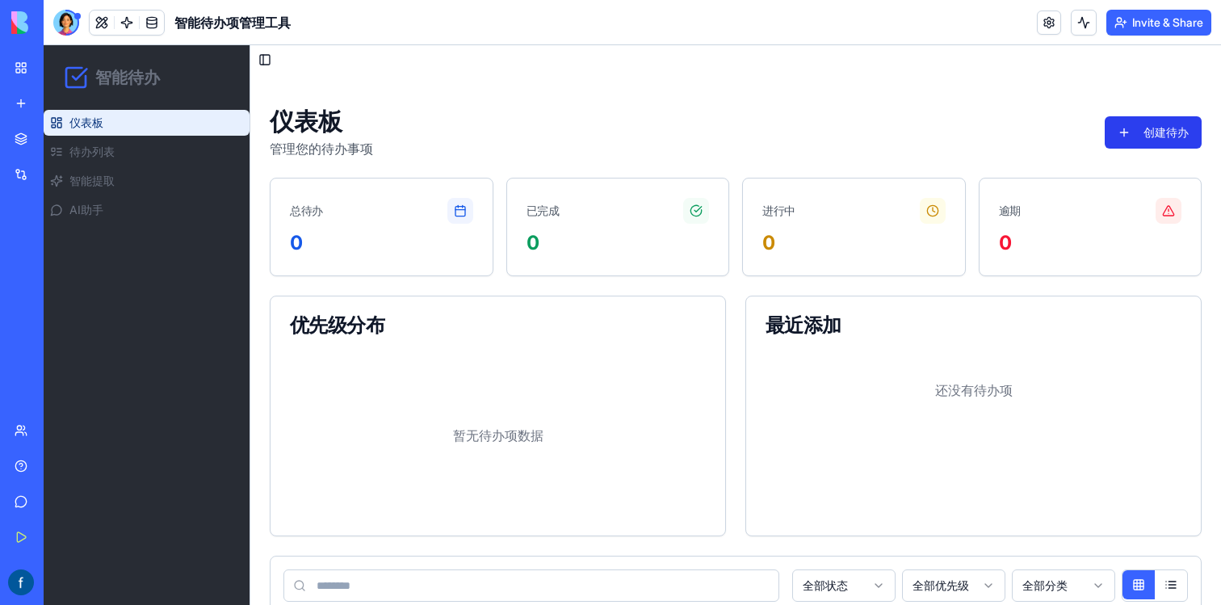
click at [1140, 138] on button "创建待办" at bounding box center [1153, 132] width 97 height 32
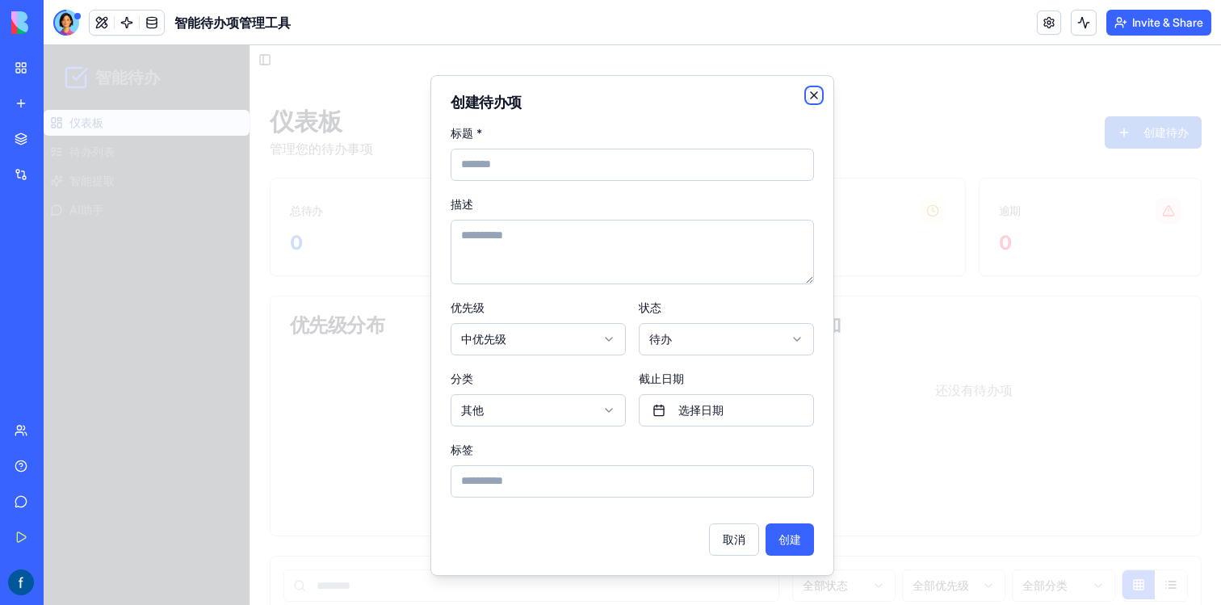
click at [816, 97] on icon "button" at bounding box center [814, 95] width 6 height 6
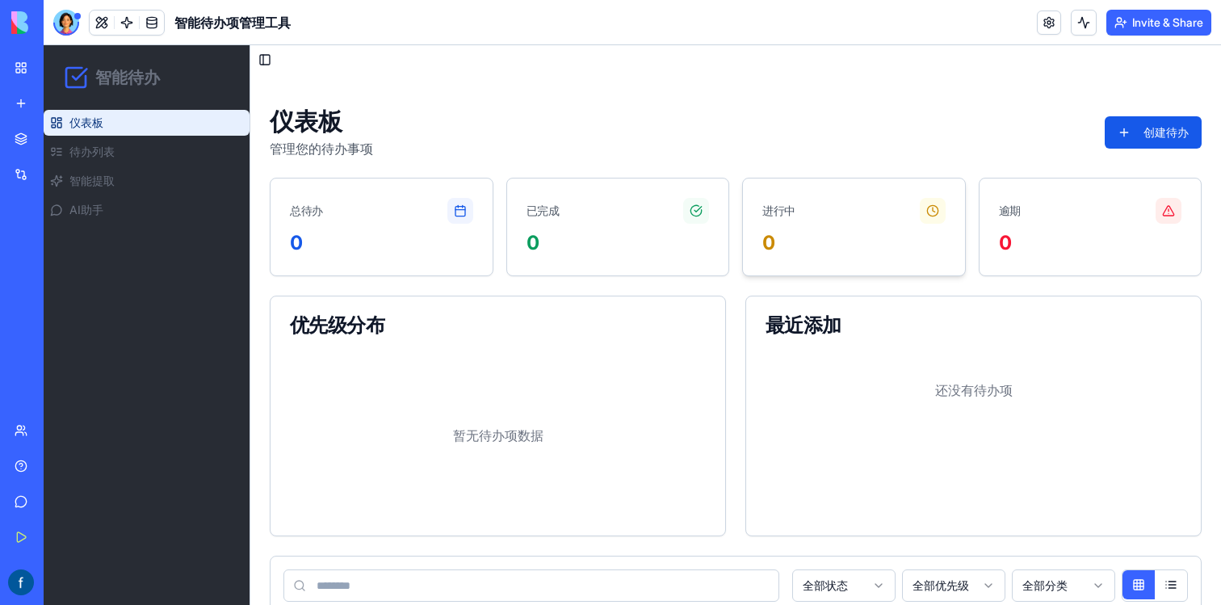
scroll to position [297, 0]
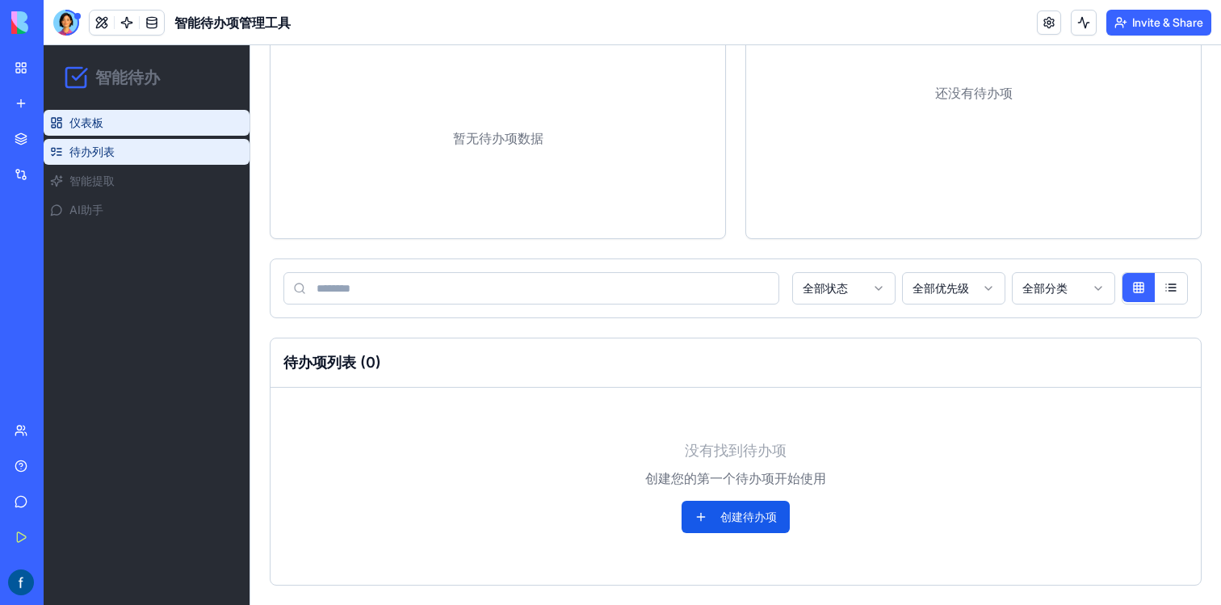
click at [121, 149] on link "待办列表" at bounding box center [147, 152] width 206 height 26
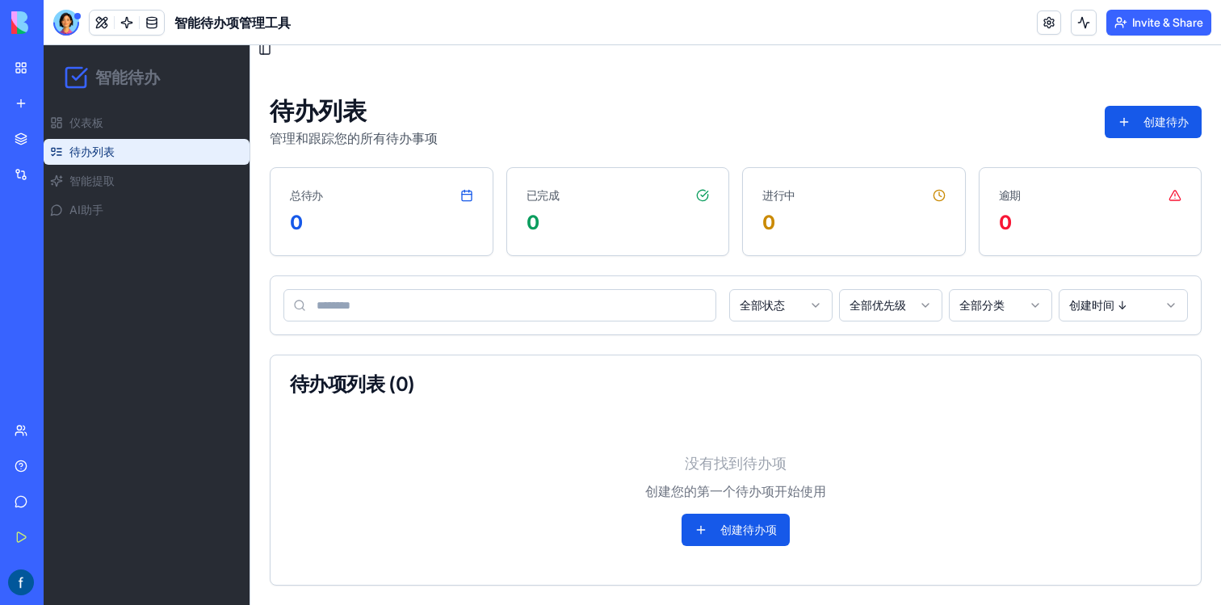
scroll to position [10, 0]
click at [190, 130] on link "仪表板" at bounding box center [147, 123] width 206 height 26
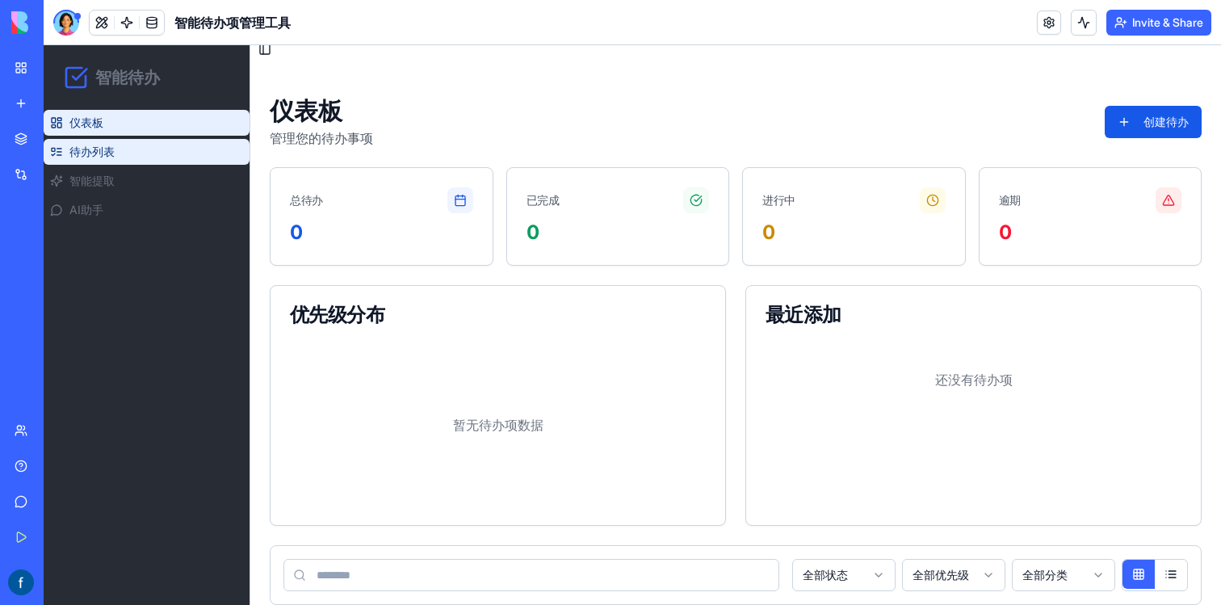
click at [187, 156] on link "待办列表" at bounding box center [147, 152] width 206 height 26
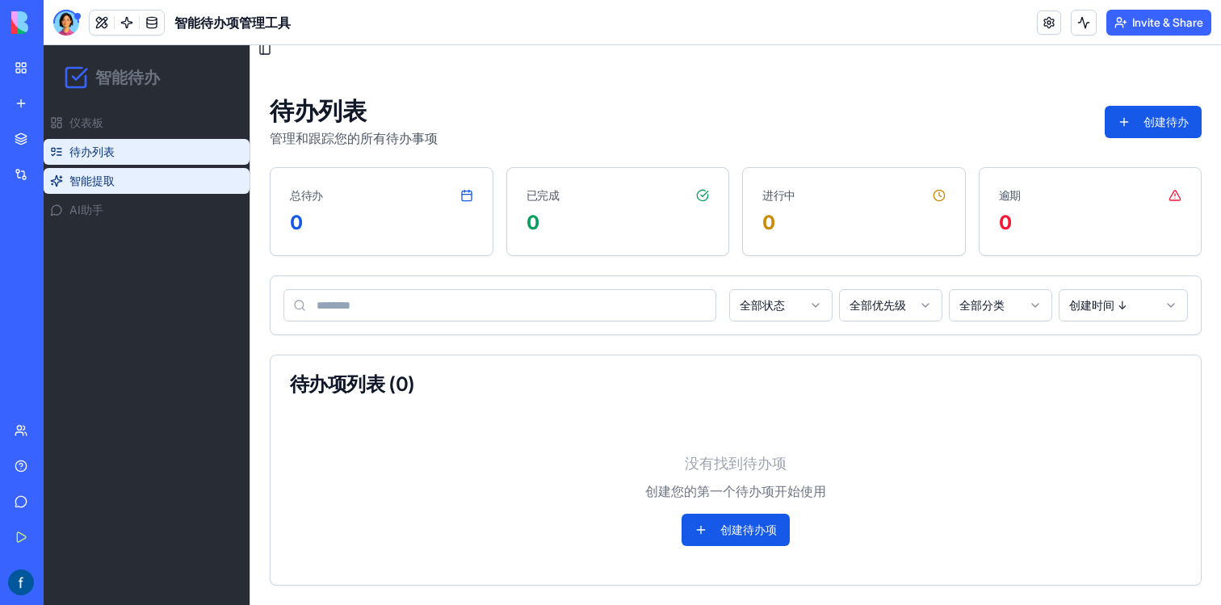
click at [175, 176] on link "智能提取" at bounding box center [147, 181] width 206 height 26
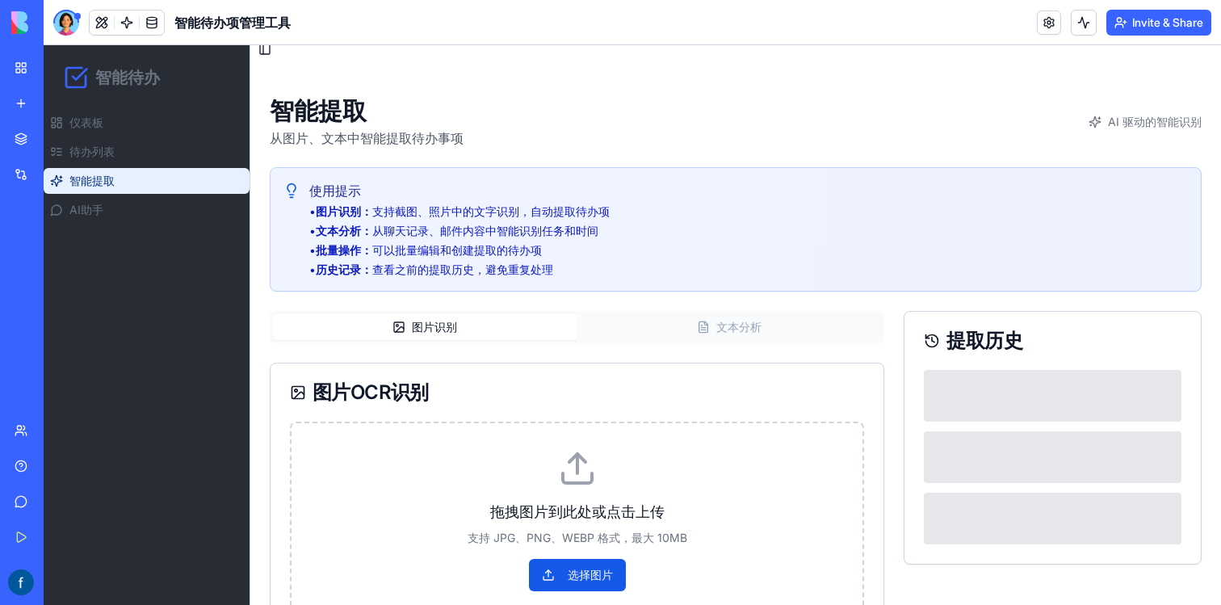
scroll to position [64, 0]
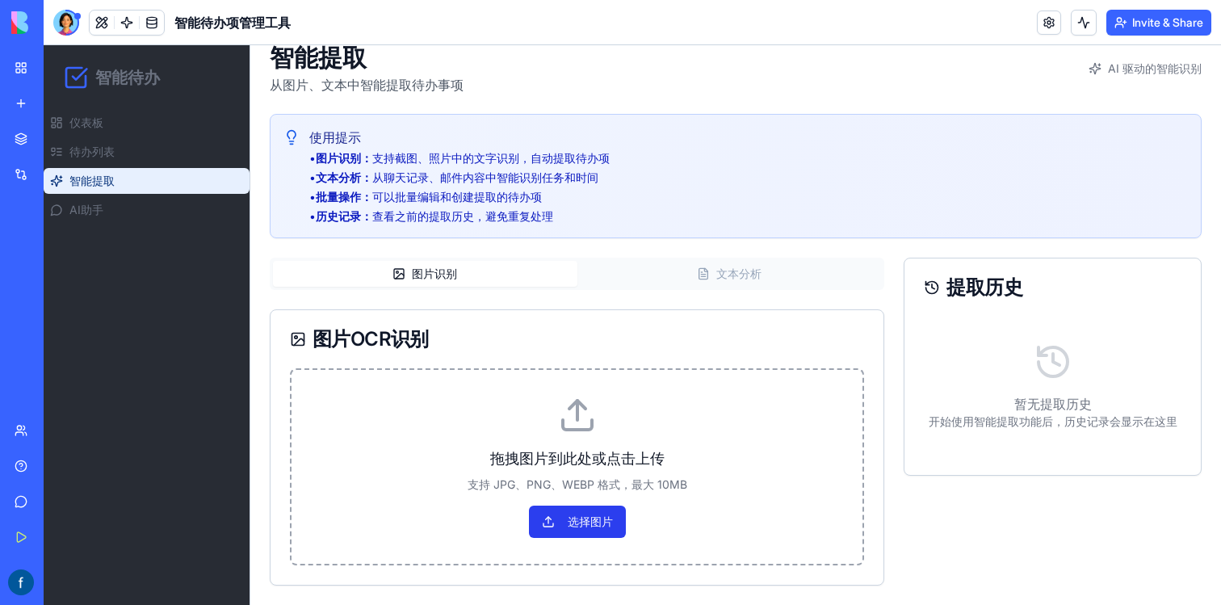
click at [563, 530] on label "选择图片" at bounding box center [577, 522] width 97 height 32
click at [44, 45] on input "选择图片" at bounding box center [44, 45] width 0 height 0
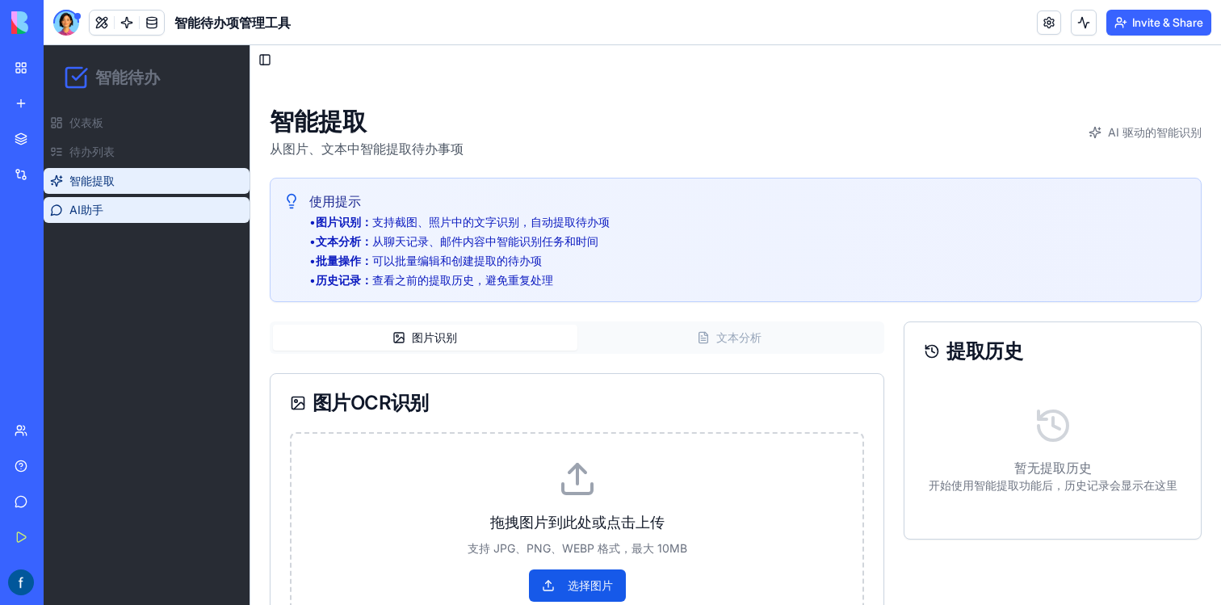
click at [185, 219] on link "AI助手" at bounding box center [147, 210] width 206 height 26
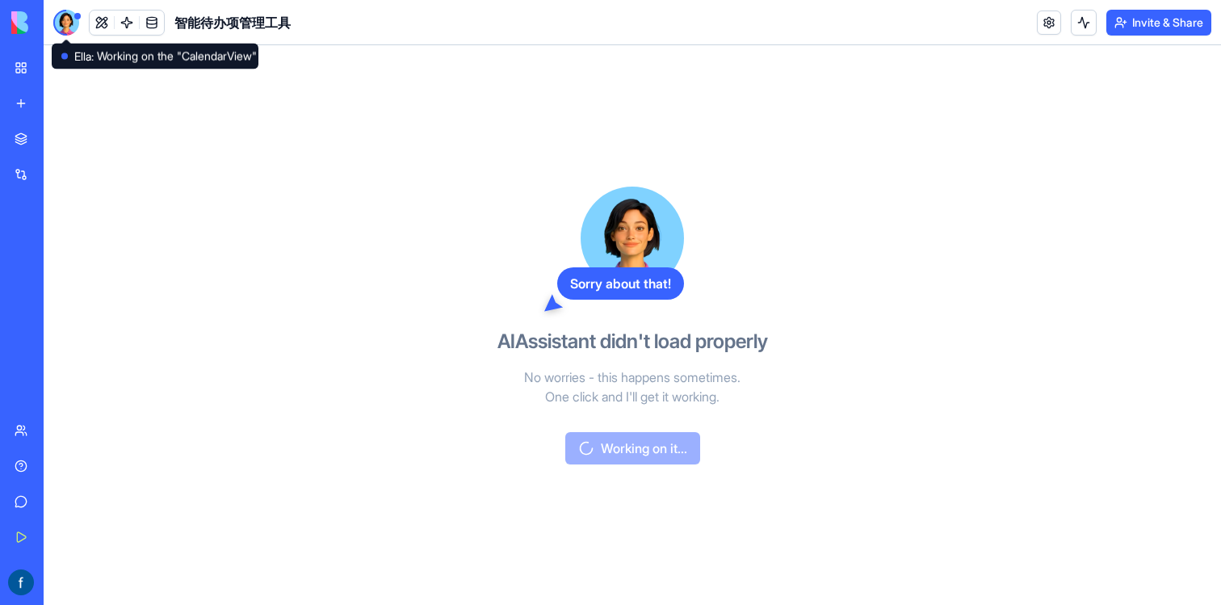
click at [64, 22] on div at bounding box center [66, 23] width 26 height 26
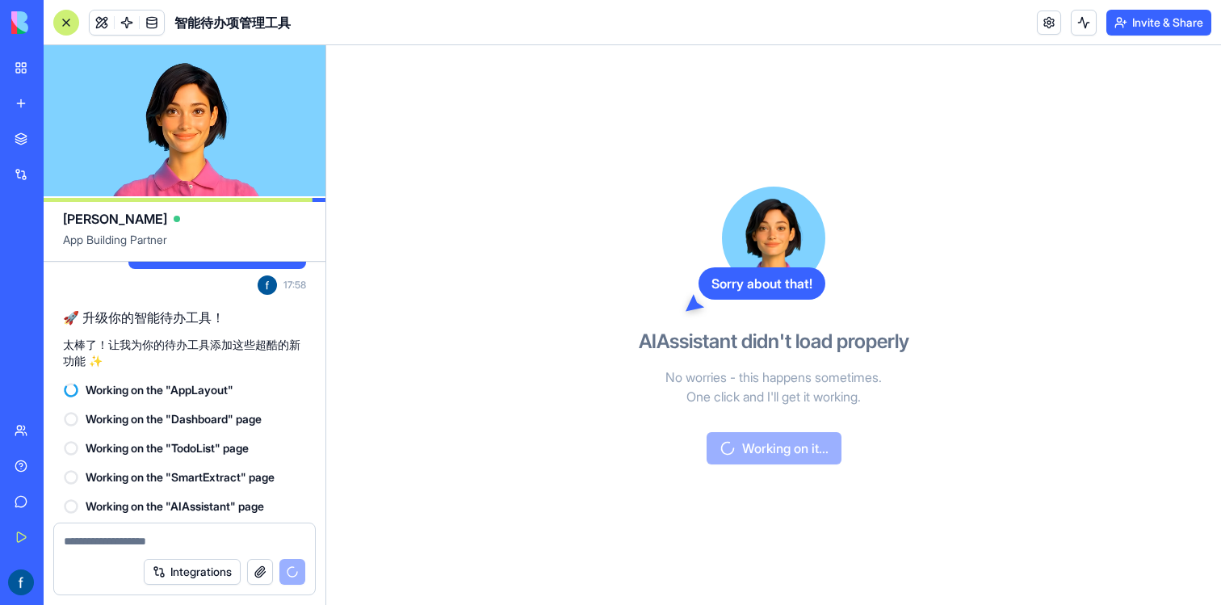
scroll to position [1022, 0]
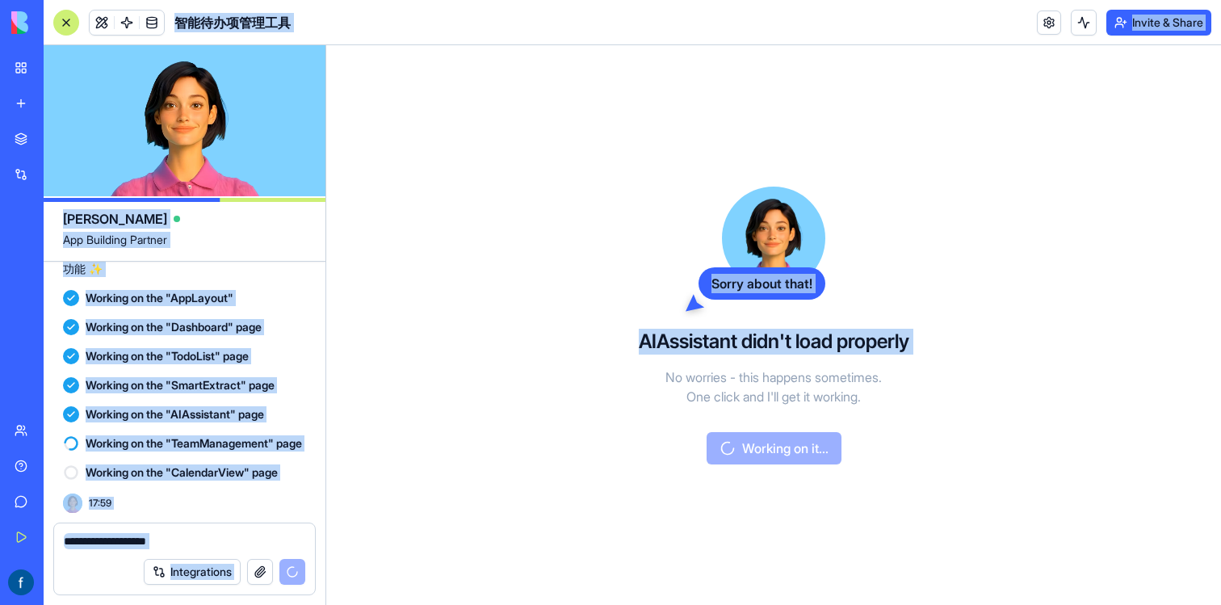
drag, startPoint x: 341, startPoint y: 115, endPoint x: 593, endPoint y: 1, distance: 276.9
click at [593, 1] on div "智能待办项管理工具 Invite & Share Ella App Building Partner 给我搭建一个待办项管理工具，可以从邮件、社交软件聊天记录…" at bounding box center [633, 302] width 1178 height 605
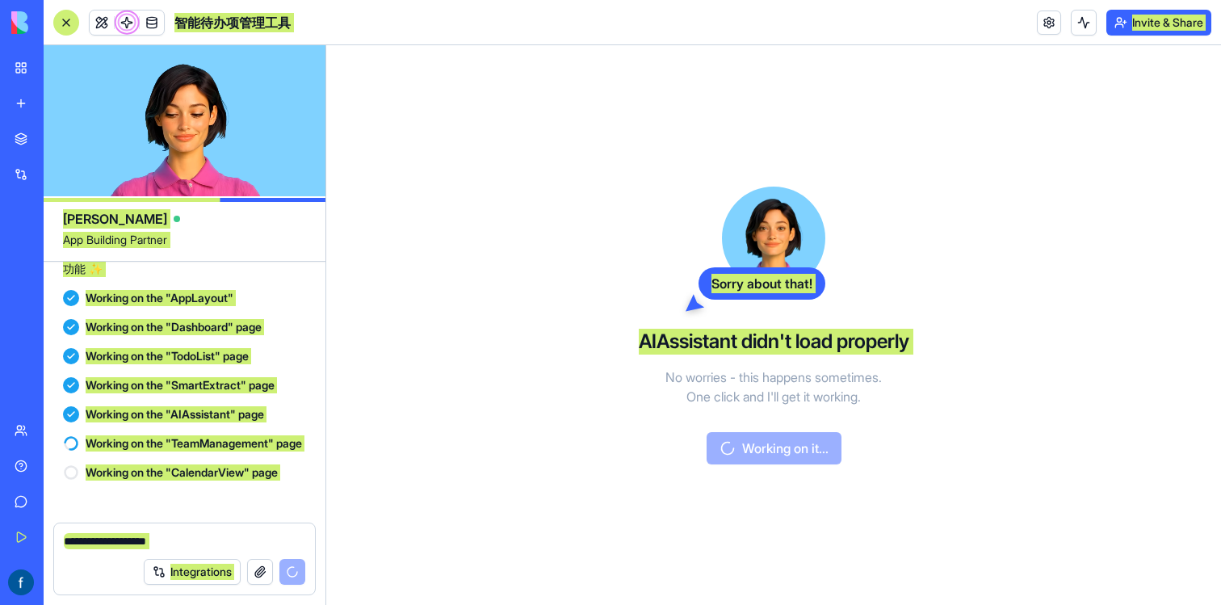
scroll to position [1051, 0]
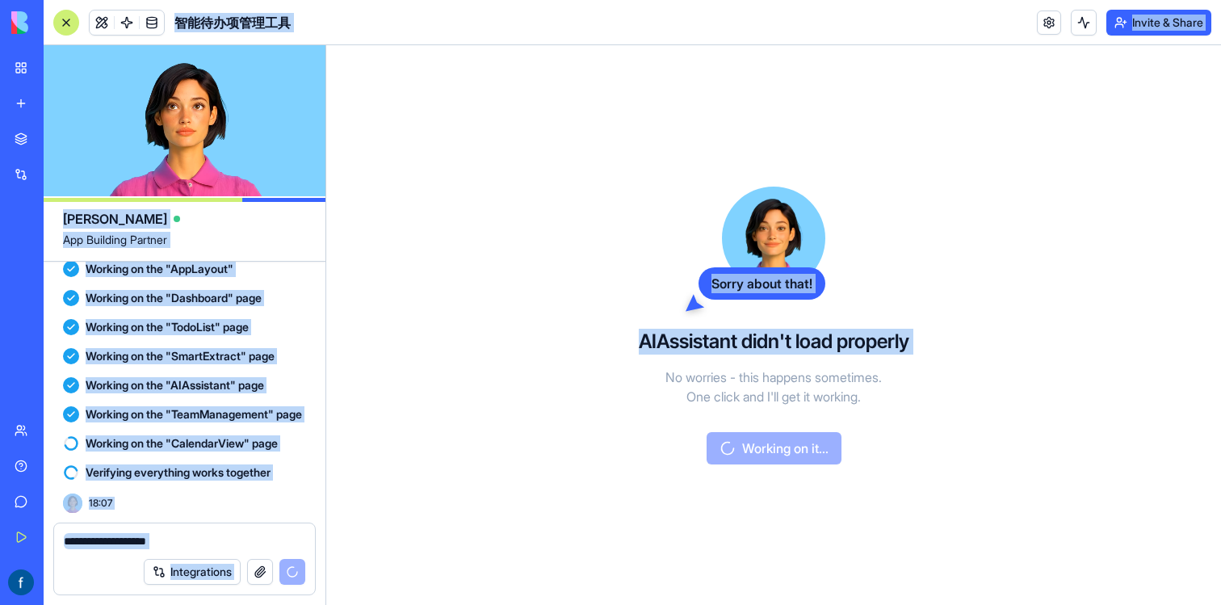
click at [460, 288] on div "Sorry about that! AIAssistant didn't load properly No worries - this happens so…" at bounding box center [773, 325] width 895 height 560
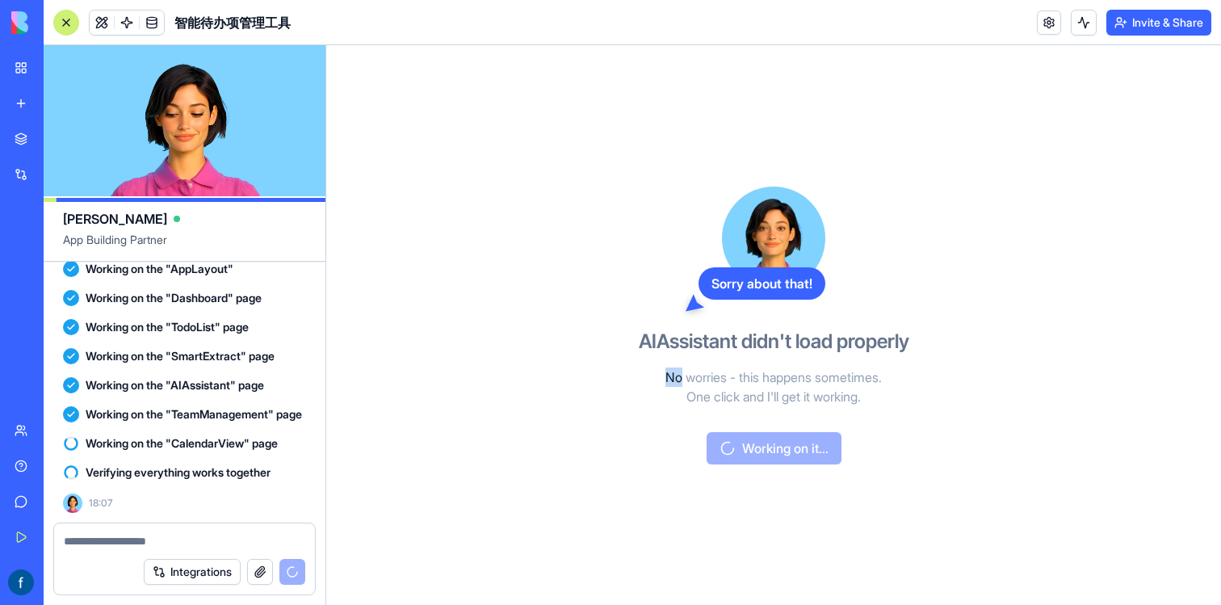
click at [460, 288] on div "Sorry about that! AIAssistant didn't load properly No worries - this happens so…" at bounding box center [773, 325] width 895 height 560
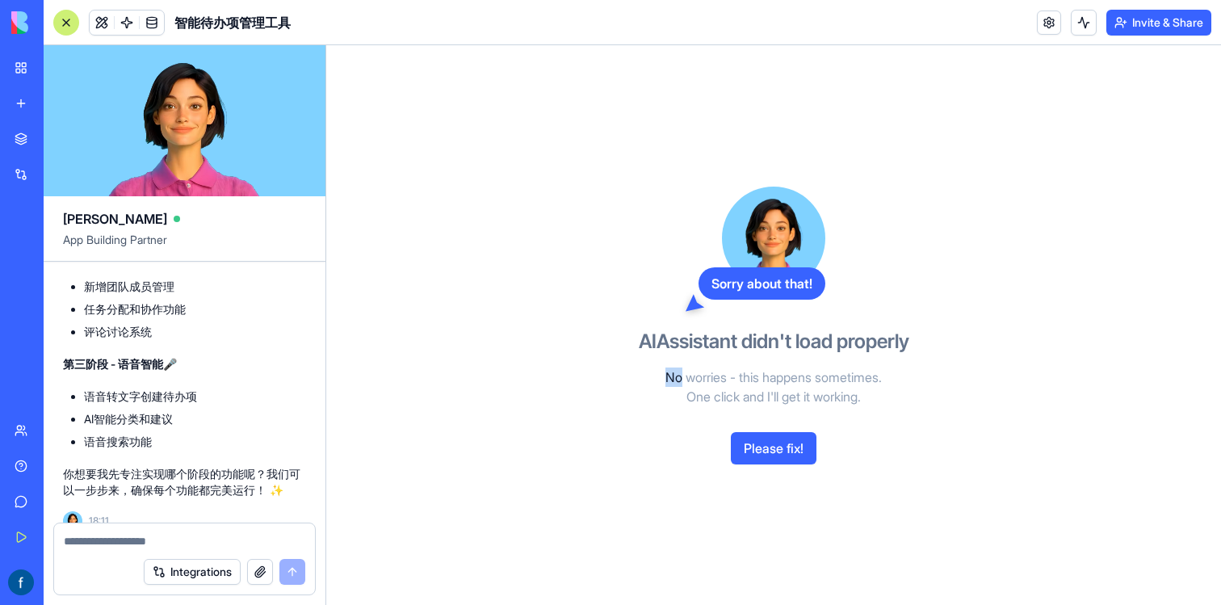
scroll to position [1697, 0]
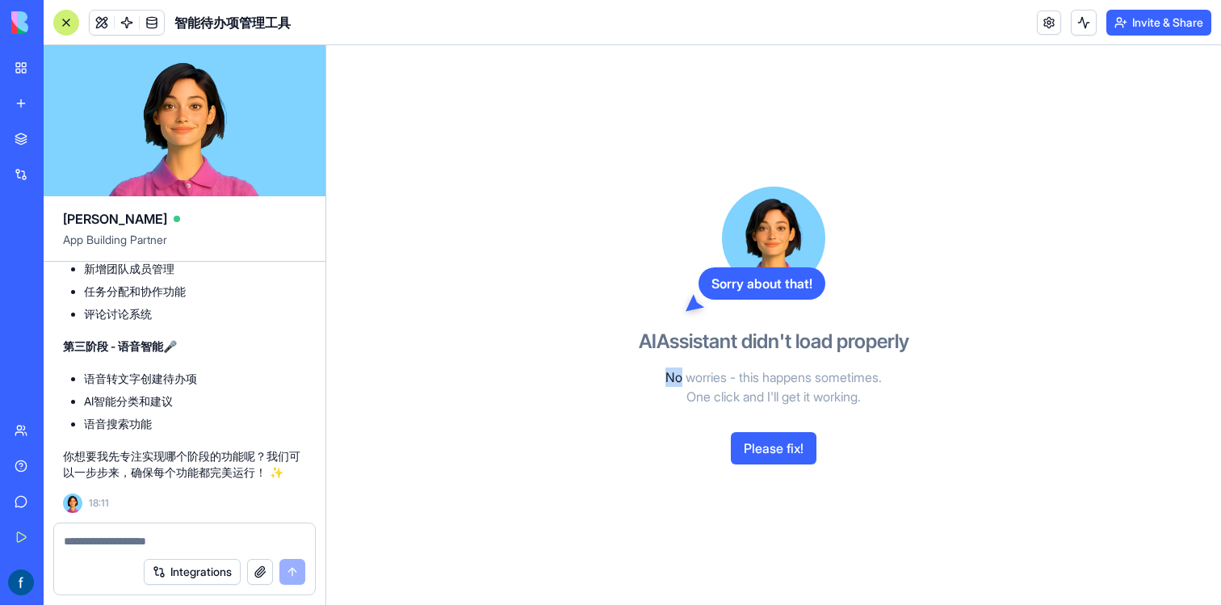
click at [12, 61] on link "My Workspace" at bounding box center [37, 68] width 65 height 32
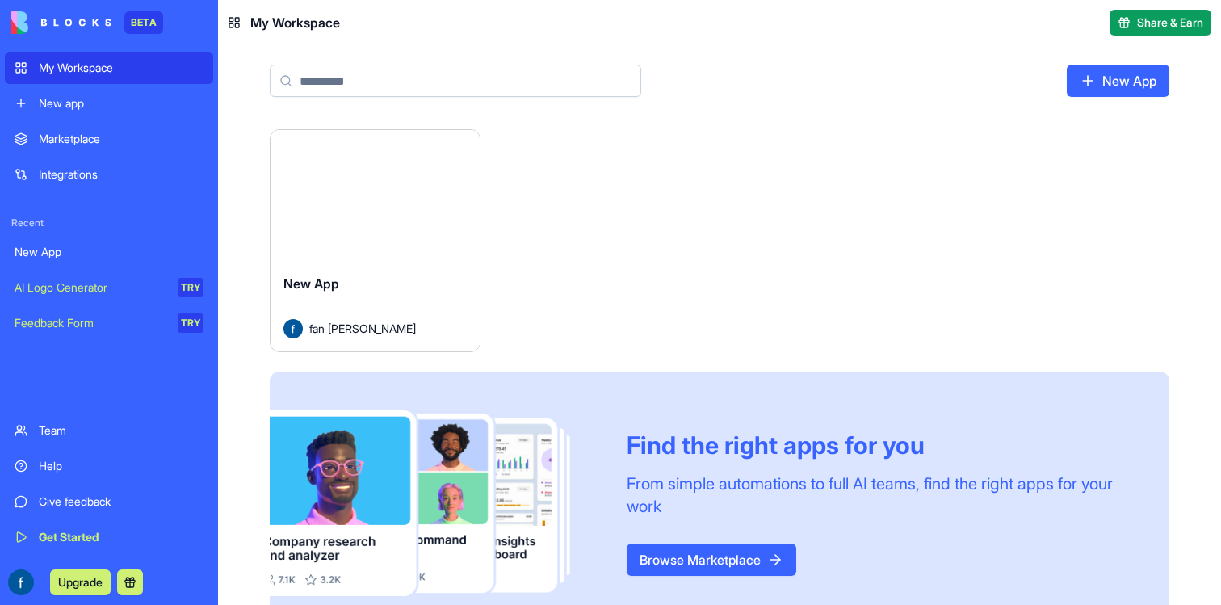
click at [984, 188] on div "Launch New App fan wu Find the right apps for you From simple automations to fu…" at bounding box center [720, 382] width 900 height 506
click at [374, 203] on button "Launch" at bounding box center [374, 195] width 121 height 32
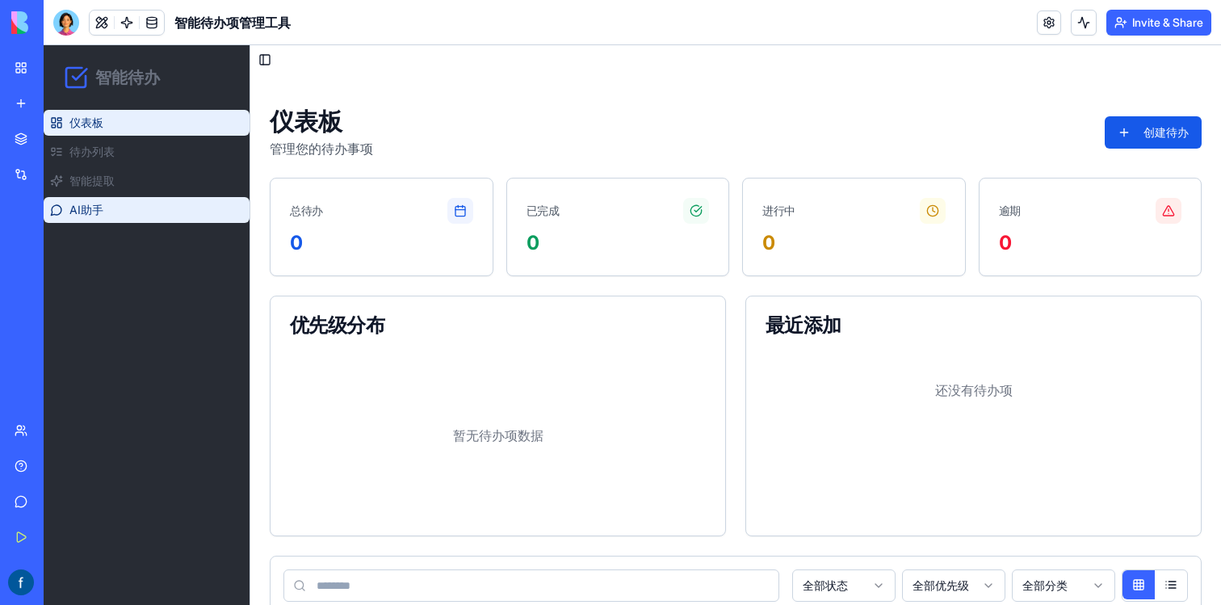
click at [82, 216] on span "AI助手" at bounding box center [86, 210] width 34 height 16
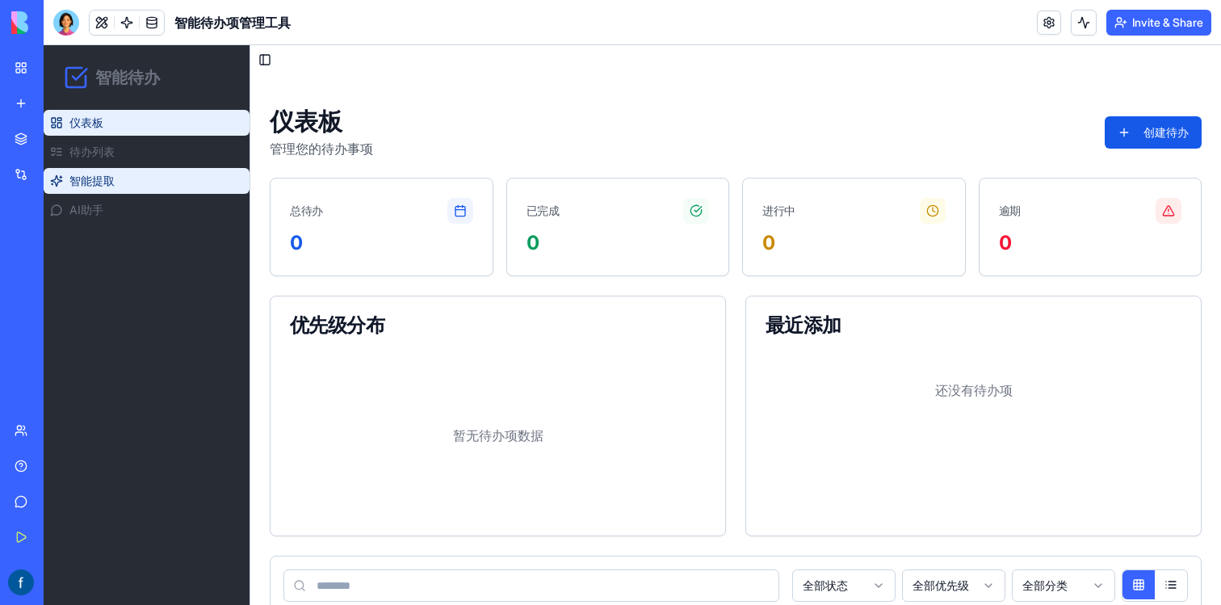
click at [115, 191] on link "智能提取" at bounding box center [147, 181] width 206 height 26
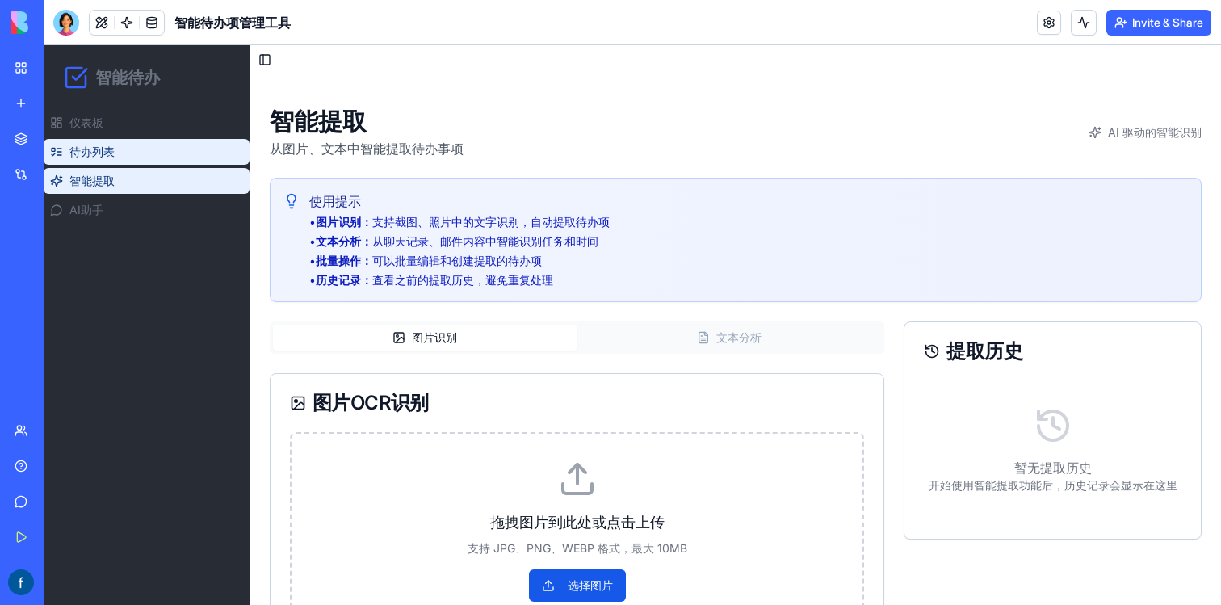
click at [137, 155] on link "待办列表" at bounding box center [147, 152] width 206 height 26
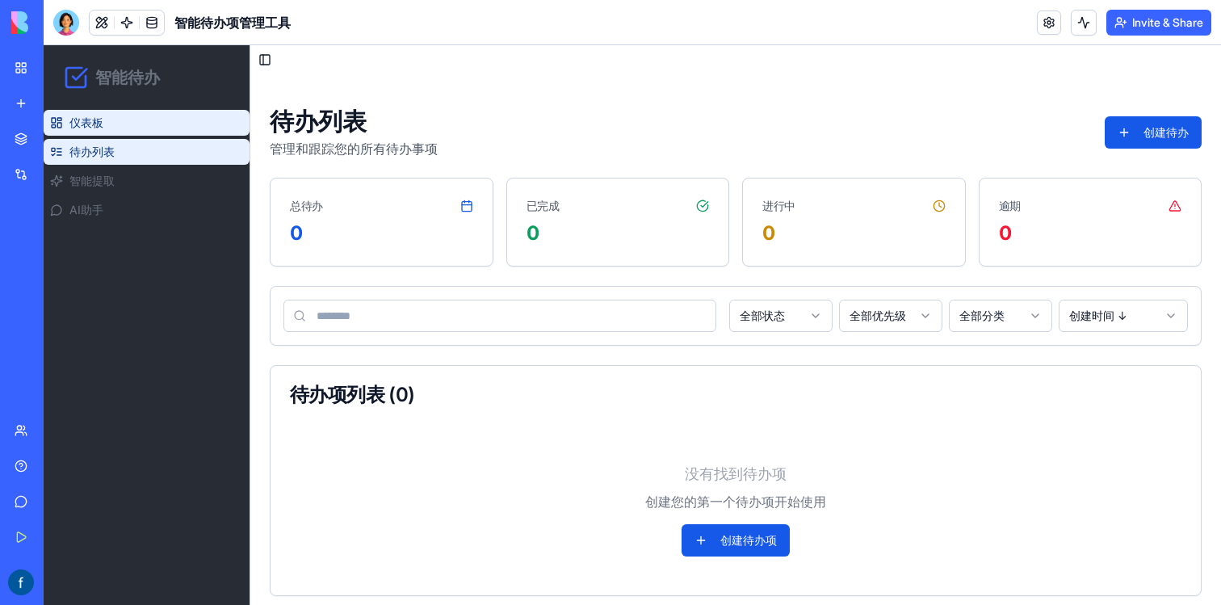
click at [178, 122] on link "仪表板" at bounding box center [147, 123] width 206 height 26
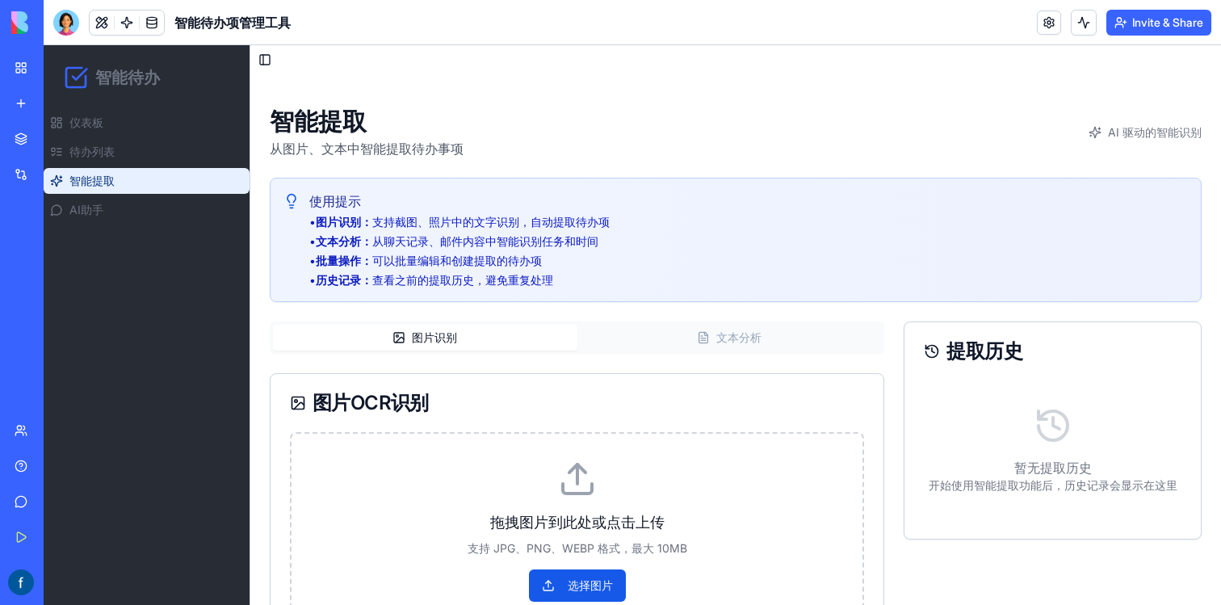
click at [745, 344] on button "文本分析" at bounding box center [729, 338] width 304 height 26
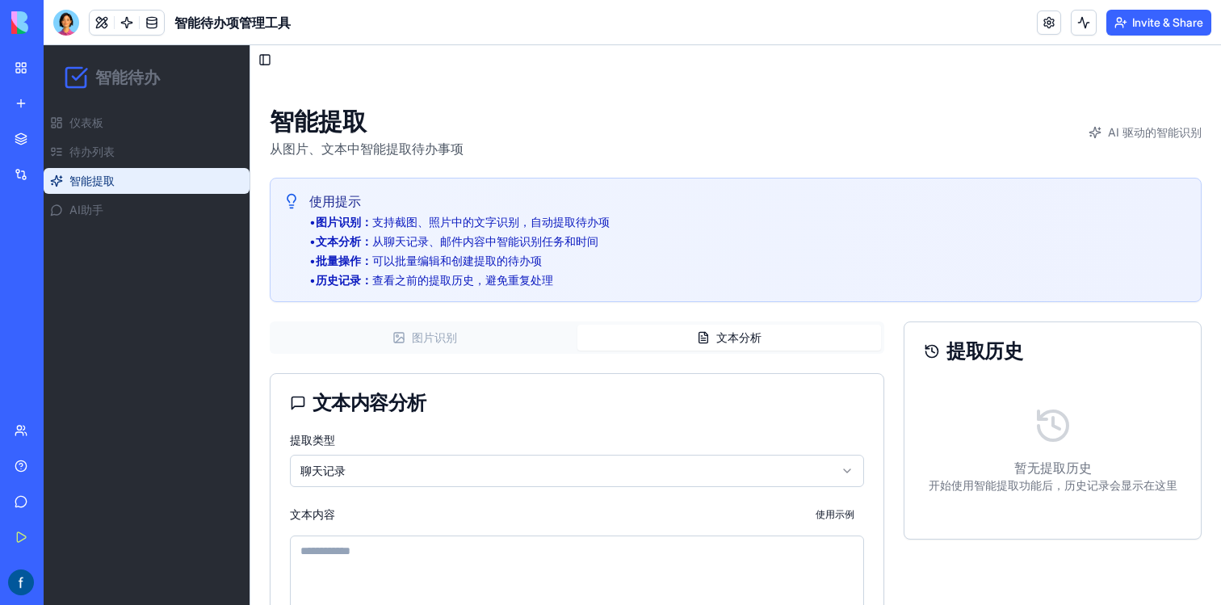
scroll to position [266, 0]
